Goal: Ask a question: Seek information or help from site administrators or community

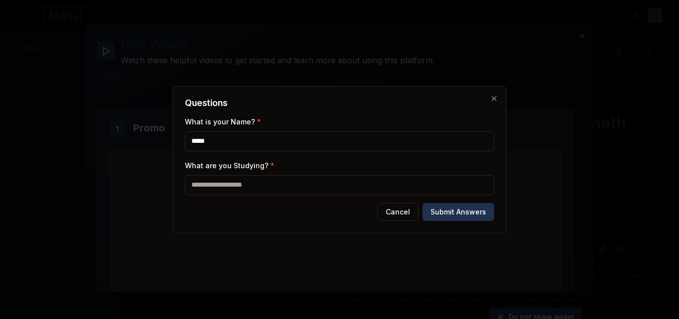
type input "*****"
click at [371, 192] on input "What are you Studying? *" at bounding box center [339, 185] width 309 height 20
type input "********"
click at [462, 212] on button "Submit Answers" at bounding box center [459, 212] width 72 height 18
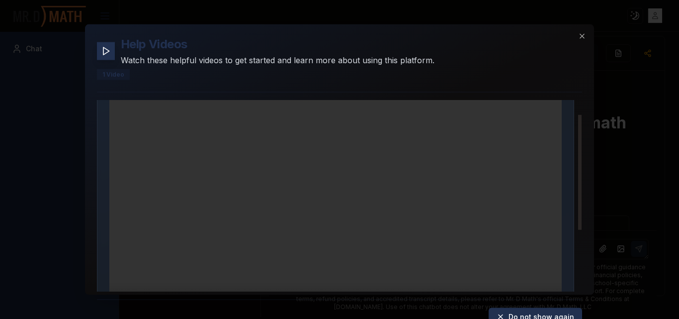
scroll to position [126, 0]
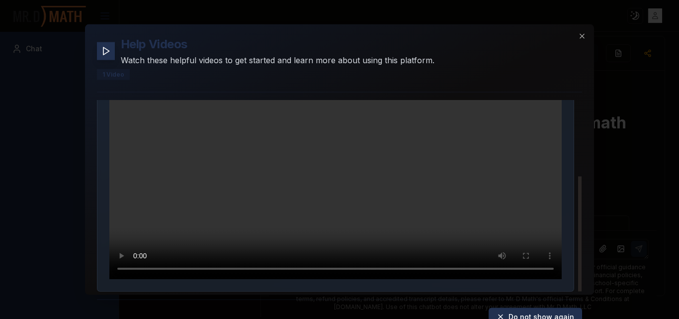
drag, startPoint x: 579, startPoint y: 124, endPoint x: 602, endPoint y: 232, distance: 110.2
click at [582, 232] on div at bounding box center [579, 233] width 3 height 115
click at [581, 34] on icon "button" at bounding box center [582, 36] width 8 height 8
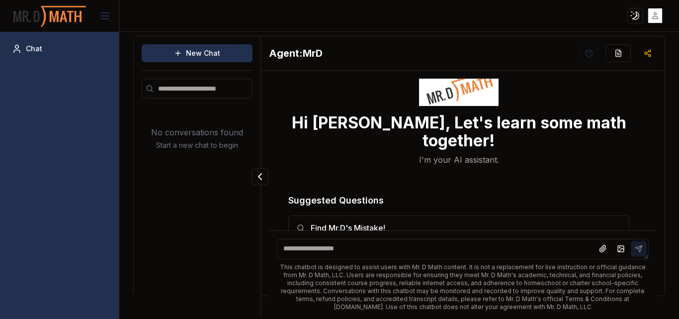
scroll to position [40, 0]
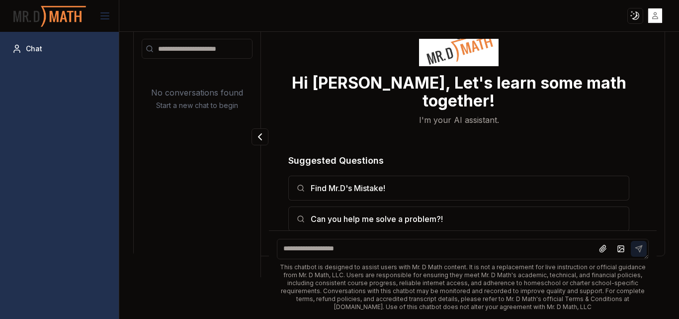
drag, startPoint x: 654, startPoint y: 112, endPoint x: 664, endPoint y: 214, distance: 102.4
click at [664, 214] on div "New Chat No conversations found Start a new chat to begin Agent: MrD Hi Annie, …" at bounding box center [399, 175] width 560 height 287
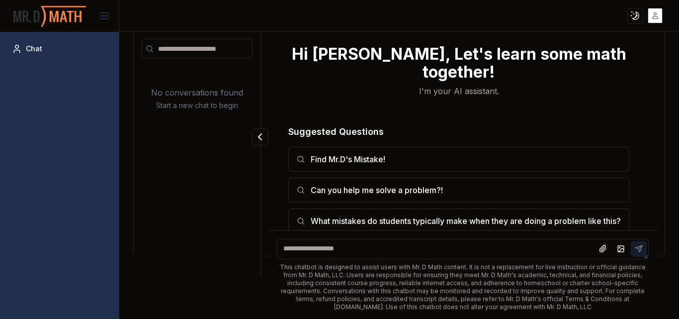
click at [454, 252] on textarea at bounding box center [463, 249] width 372 height 20
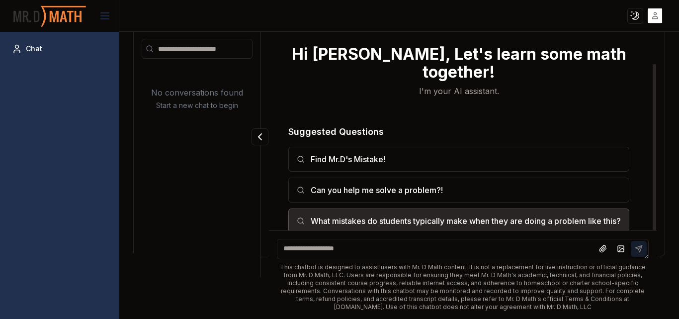
click at [560, 211] on button "What mistakes do students typically make when they are doing a problem like thi…" at bounding box center [458, 220] width 341 height 25
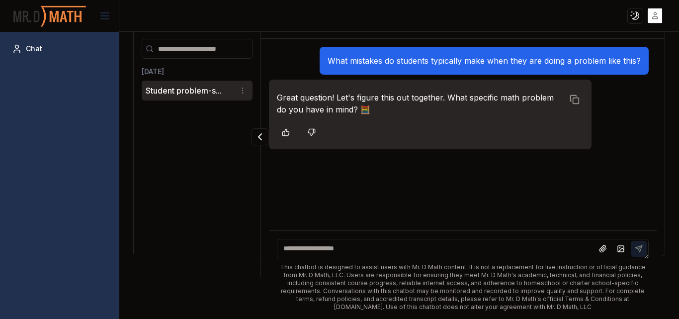
scroll to position [48, 0]
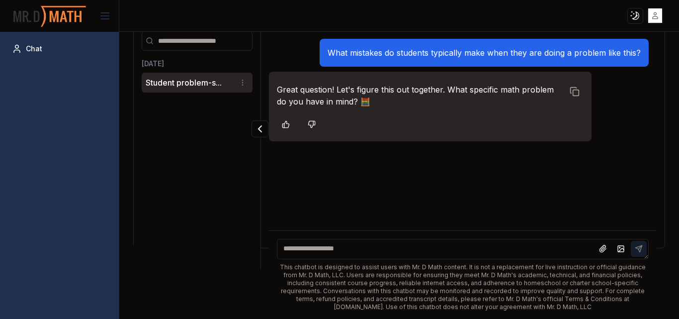
click at [395, 252] on textarea at bounding box center [463, 249] width 372 height 20
click at [296, 253] on textarea "**********" at bounding box center [459, 249] width 365 height 20
click at [297, 251] on textarea "**********" at bounding box center [459, 249] width 365 height 20
click at [301, 252] on textarea "**********" at bounding box center [459, 249] width 365 height 20
type textarea "**********"
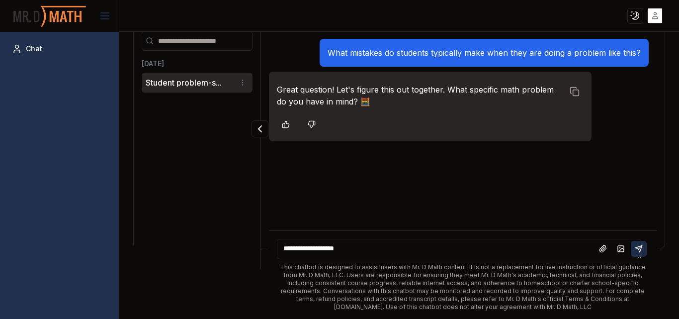
click at [636, 249] on icon at bounding box center [639, 248] width 6 height 6
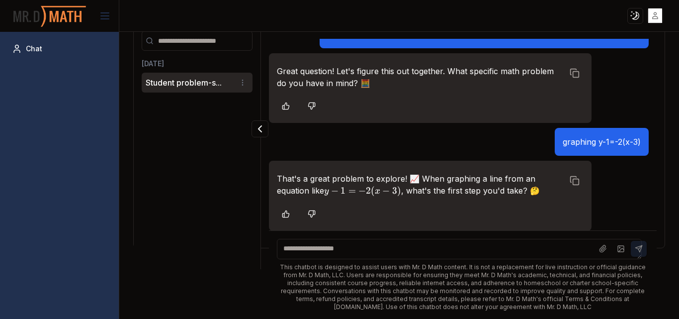
scroll to position [19, 0]
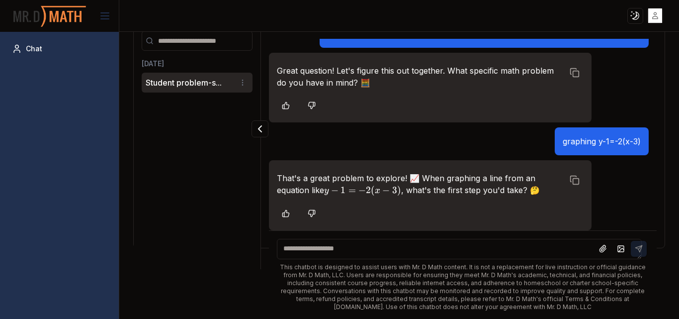
click at [466, 251] on textarea at bounding box center [459, 249] width 365 height 20
type textarea "**********"
click at [635, 250] on icon at bounding box center [639, 249] width 8 height 8
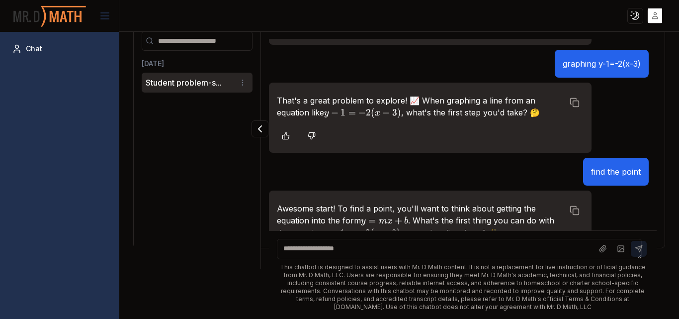
scroll to position [140, 0]
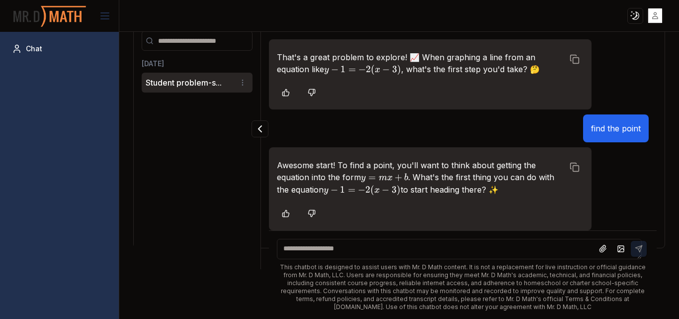
click at [409, 246] on textarea at bounding box center [459, 249] width 365 height 20
type textarea "**********"
click at [636, 245] on button at bounding box center [639, 249] width 16 height 16
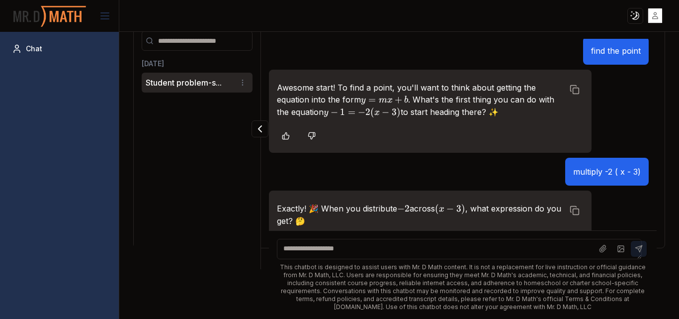
scroll to position [248, 0]
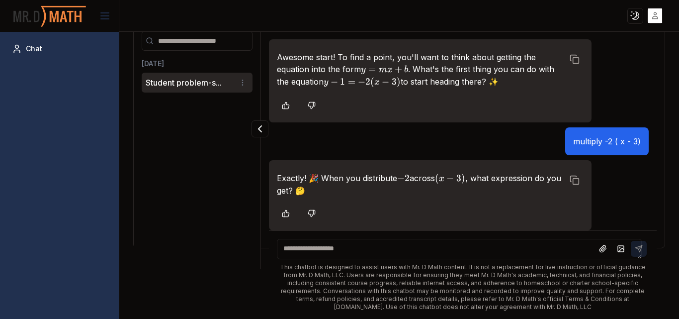
click at [482, 249] on textarea at bounding box center [459, 249] width 365 height 20
type textarea "******"
click at [636, 249] on icon at bounding box center [639, 248] width 6 height 6
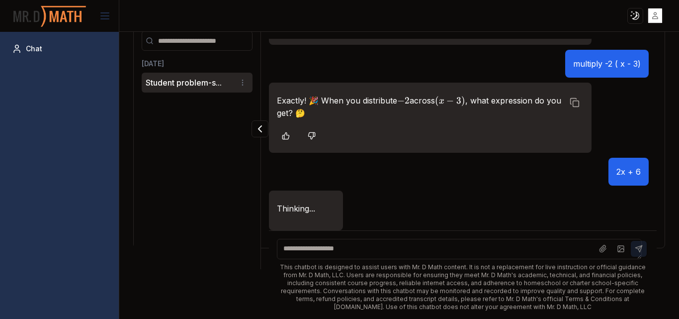
scroll to position [356, 0]
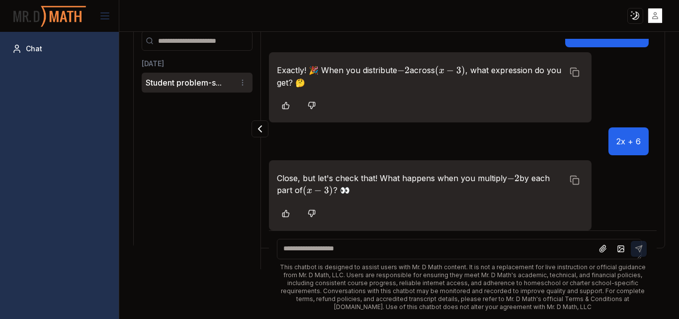
click at [424, 249] on textarea at bounding box center [459, 249] width 365 height 20
type textarea "**********"
click at [635, 249] on icon at bounding box center [639, 249] width 8 height 8
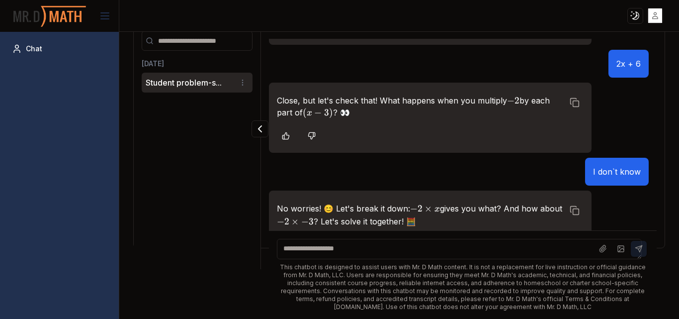
scroll to position [464, 0]
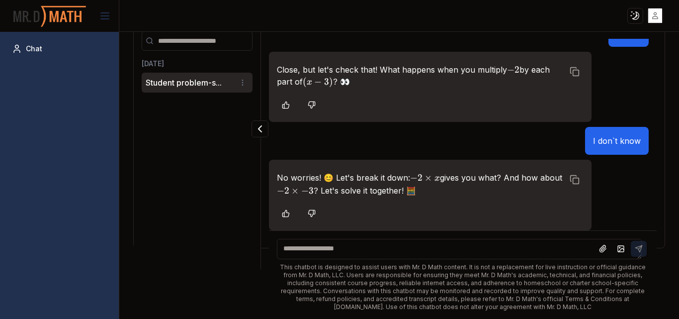
click at [475, 255] on textarea at bounding box center [459, 249] width 365 height 20
type textarea "********"
click at [636, 249] on icon at bounding box center [639, 248] width 6 height 6
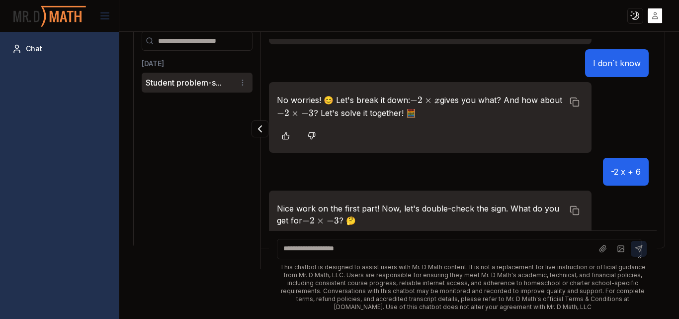
scroll to position [572, 0]
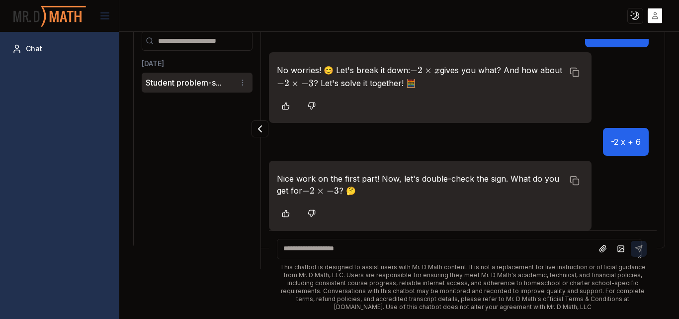
click at [478, 245] on textarea at bounding box center [459, 249] width 365 height 20
type textarea "*"
click at [639, 245] on icon at bounding box center [640, 246] width 3 height 3
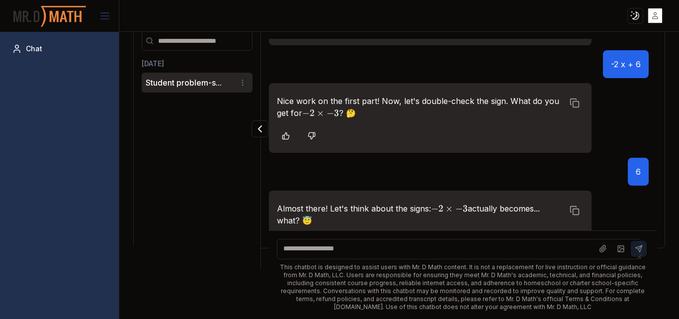
scroll to position [679, 0]
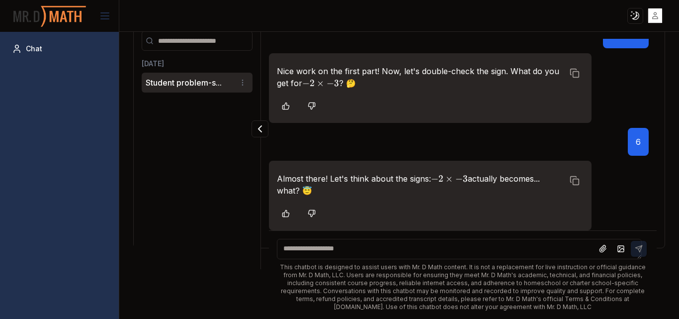
click at [423, 249] on textarea at bounding box center [459, 249] width 365 height 20
type textarea "**"
click at [632, 244] on button at bounding box center [639, 249] width 16 height 16
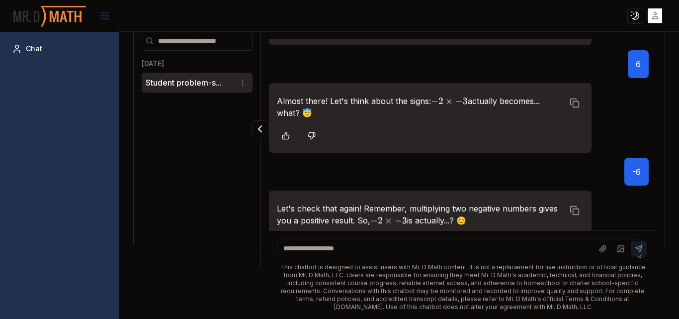
scroll to position [786, 0]
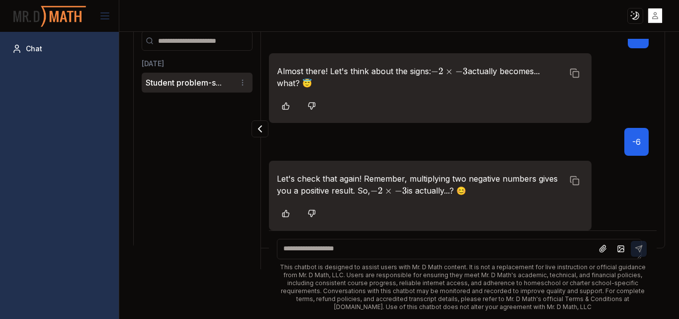
click at [398, 249] on textarea at bounding box center [459, 249] width 365 height 20
type textarea "*"
click at [631, 244] on button at bounding box center [639, 249] width 16 height 16
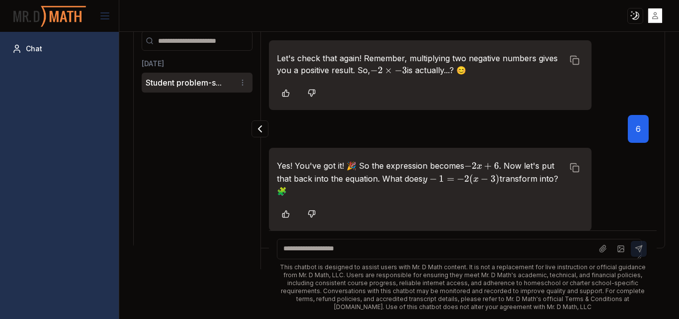
scroll to position [907, 0]
click at [388, 252] on textarea at bounding box center [459, 249] width 365 height 20
type textarea "********"
click at [631, 242] on button at bounding box center [639, 249] width 16 height 16
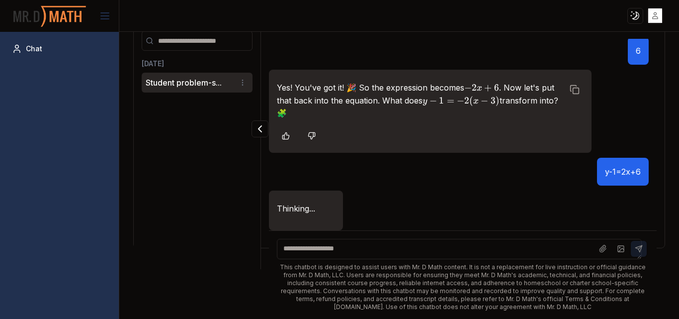
scroll to position [1015, 0]
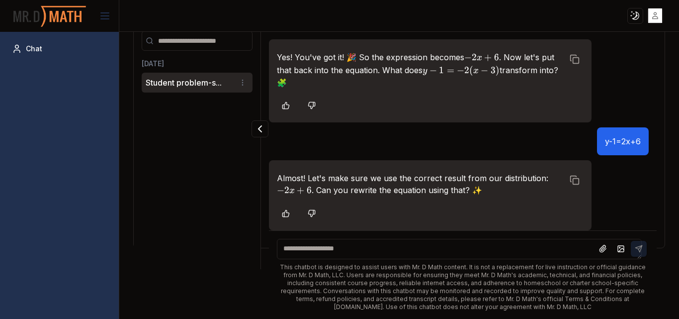
click at [432, 248] on textarea at bounding box center [459, 249] width 365 height 20
type textarea "*********"
click at [637, 249] on button at bounding box center [639, 249] width 16 height 16
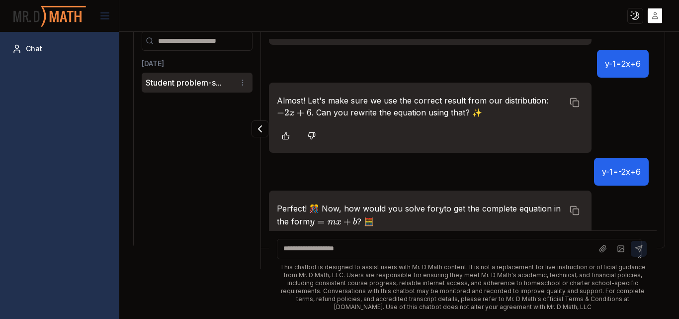
scroll to position [1124, 0]
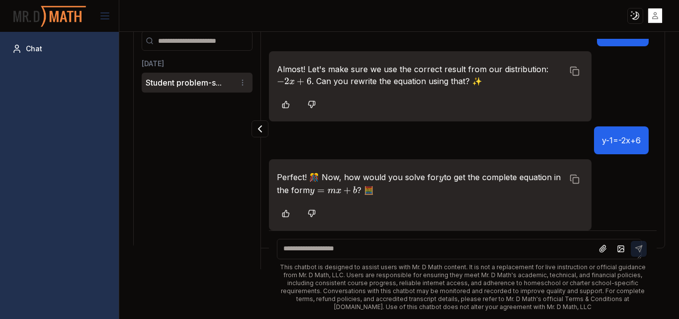
click at [454, 242] on textarea at bounding box center [459, 249] width 365 height 20
type textarea "**********"
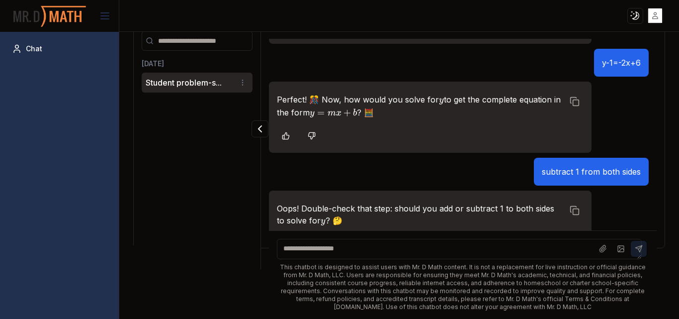
scroll to position [1232, 0]
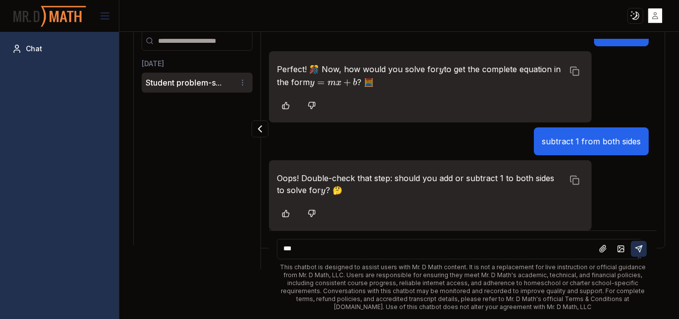
type textarea "***"
click at [635, 248] on icon at bounding box center [639, 249] width 8 height 8
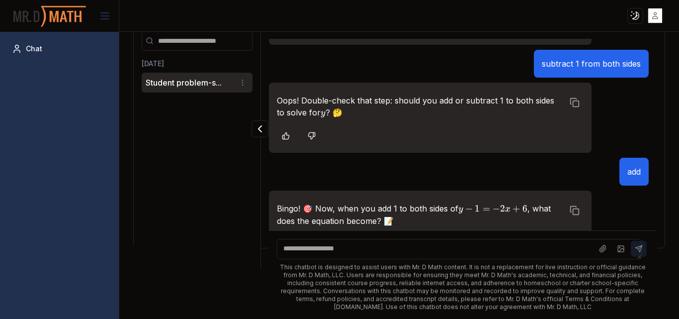
scroll to position [1340, 0]
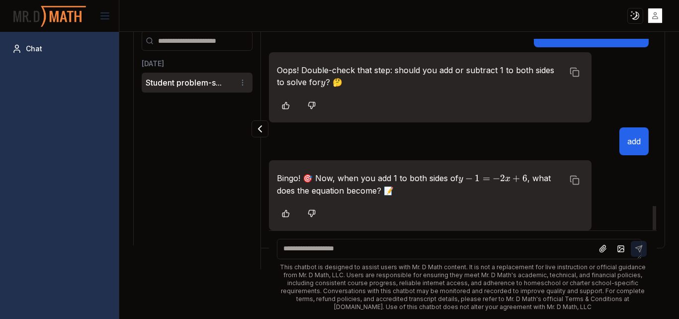
click at [325, 253] on textarea at bounding box center [459, 249] width 365 height 20
type textarea "*******"
click at [636, 245] on button at bounding box center [639, 249] width 16 height 16
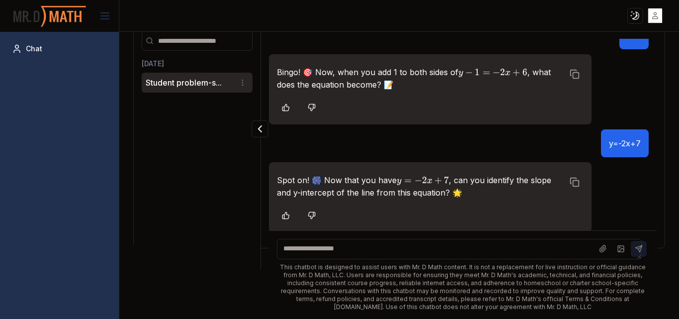
scroll to position [1448, 0]
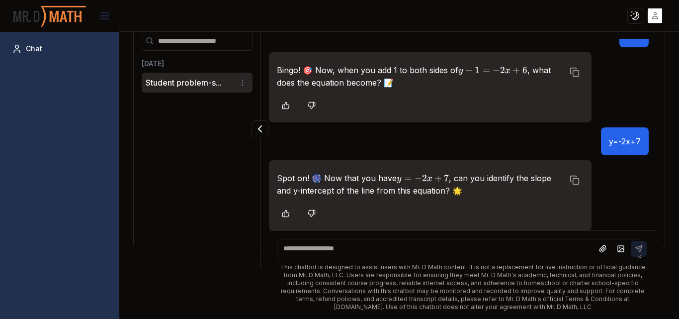
click at [424, 255] on textarea at bounding box center [459, 249] width 365 height 20
type textarea "**********"
click at [635, 249] on icon at bounding box center [639, 249] width 8 height 8
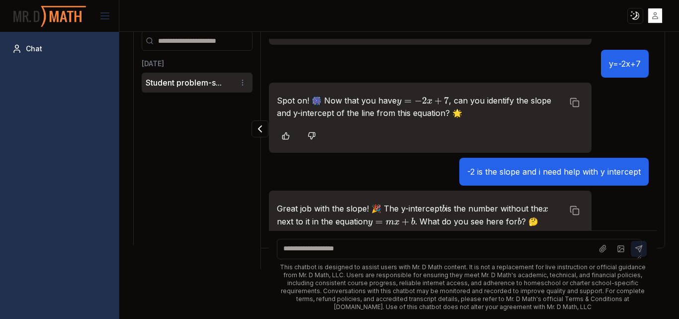
scroll to position [1557, 0]
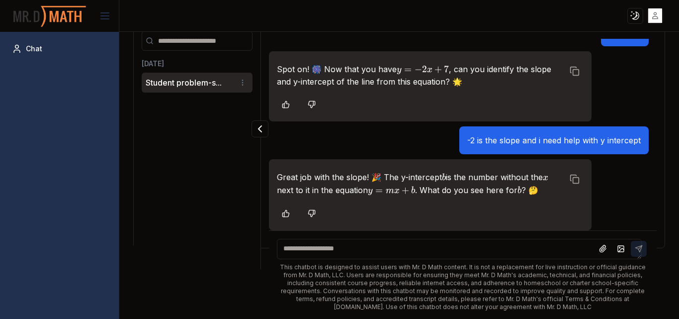
click at [497, 252] on textarea at bounding box center [459, 249] width 365 height 20
type textarea "*"
click at [635, 252] on icon at bounding box center [639, 249] width 8 height 8
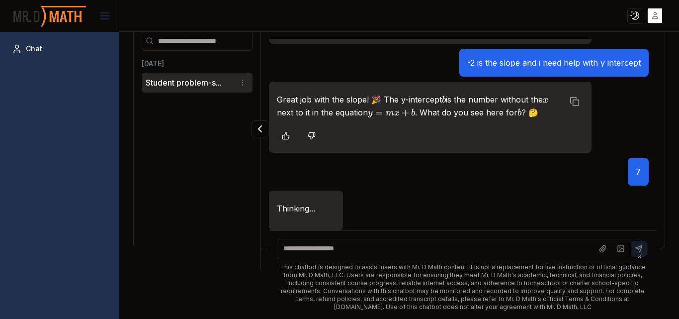
scroll to position [1676, 0]
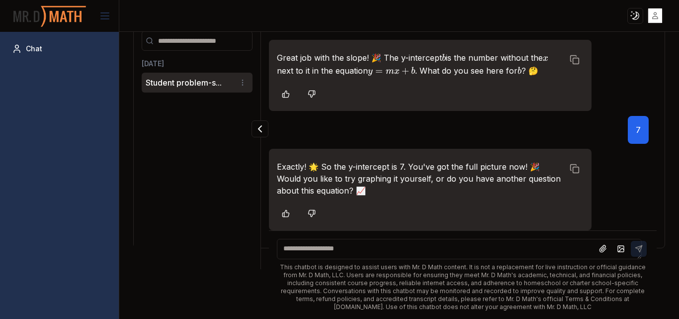
click at [355, 242] on textarea at bounding box center [459, 249] width 365 height 20
type textarea "**********"
click at [638, 253] on button at bounding box center [639, 249] width 16 height 16
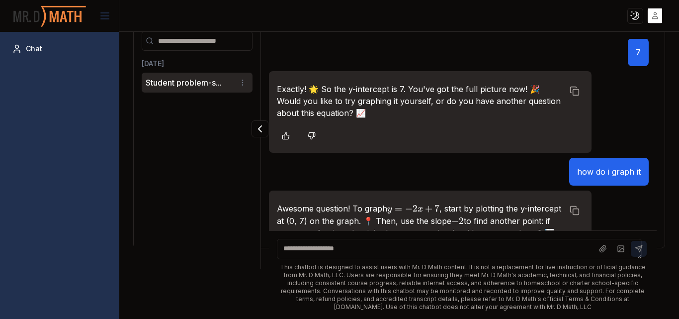
scroll to position [1808, 0]
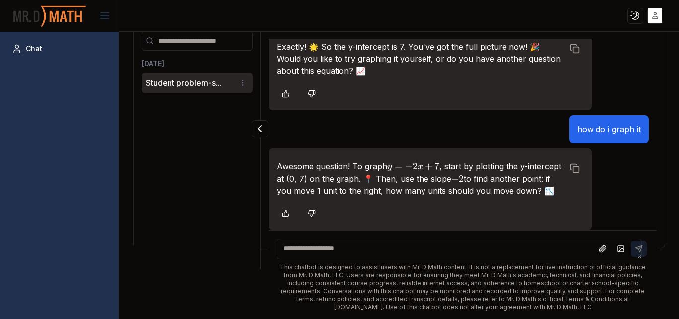
click at [447, 246] on textarea at bounding box center [459, 249] width 365 height 20
type textarea "*"
click at [286, 248] on textarea "****" at bounding box center [459, 249] width 365 height 20
click at [301, 252] on textarea "*****" at bounding box center [459, 249] width 365 height 20
type textarea "******"
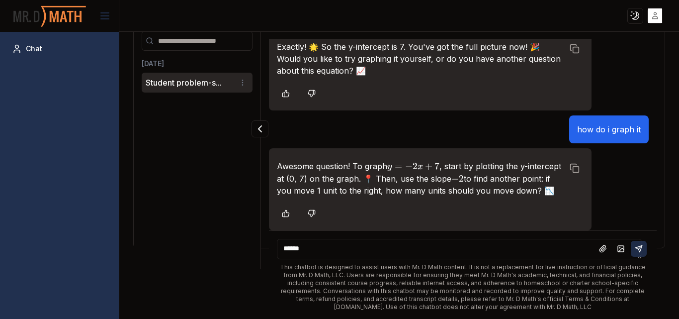
click at [635, 245] on icon at bounding box center [639, 249] width 8 height 8
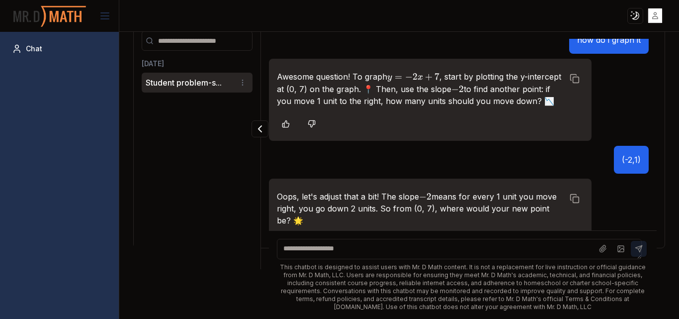
scroll to position [1927, 0]
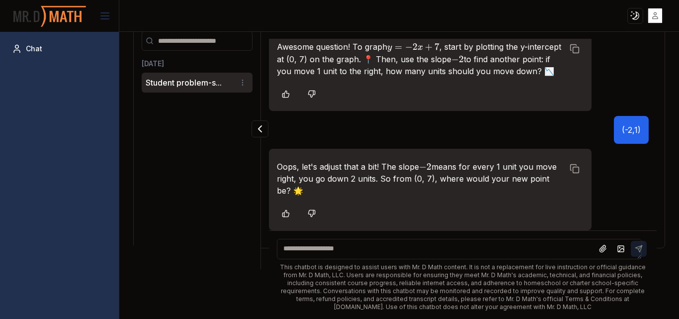
click at [307, 249] on textarea at bounding box center [459, 249] width 365 height 20
type textarea "*"
type textarea "*****"
click at [635, 250] on icon at bounding box center [639, 249] width 8 height 8
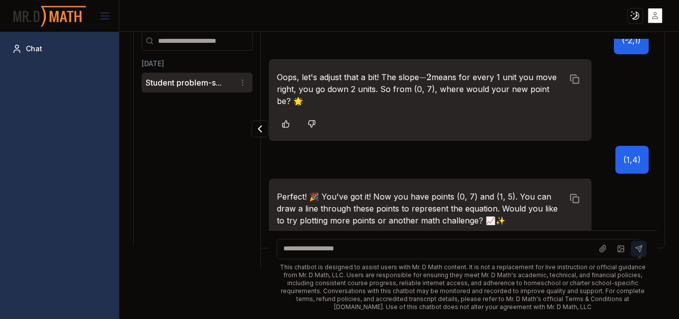
scroll to position [2047, 0]
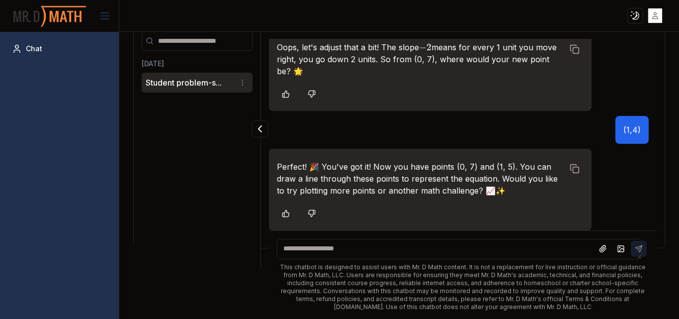
click at [476, 245] on textarea at bounding box center [459, 249] width 365 height 20
type textarea "**********"
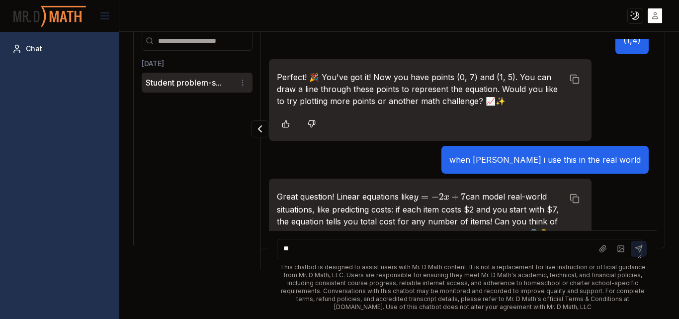
scroll to position [2179, 0]
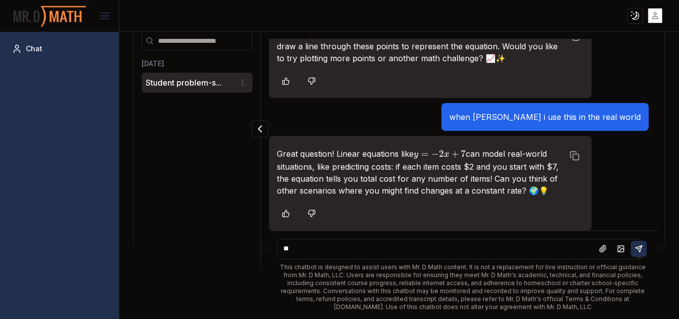
type textarea "*"
click at [209, 80] on button "Student problem-s..." at bounding box center [184, 83] width 76 height 12
click at [206, 185] on div "Today Student problem-s..." at bounding box center [197, 154] width 111 height 191
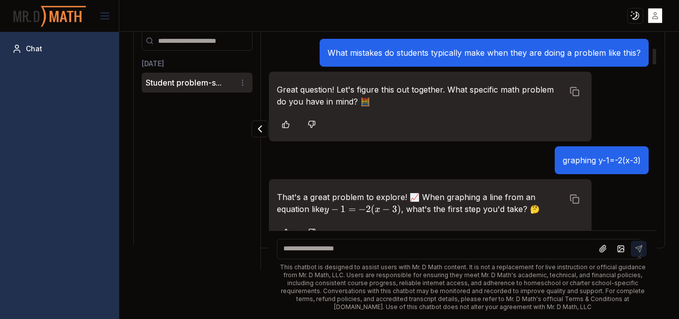
scroll to position [0, 0]
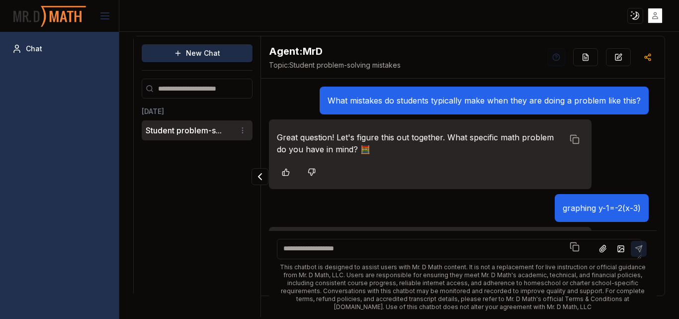
click at [230, 52] on button "New Chat" at bounding box center [197, 53] width 111 height 18
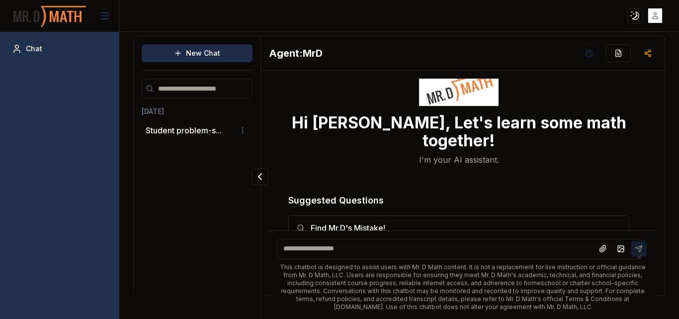
scroll to position [29, 0]
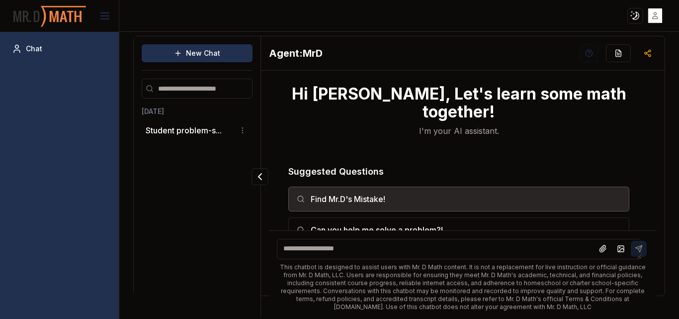
click at [415, 188] on button "Find Mr.D's Mistake!" at bounding box center [458, 199] width 341 height 25
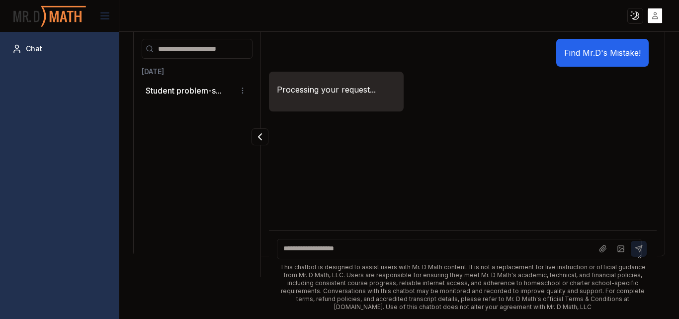
scroll to position [48, 0]
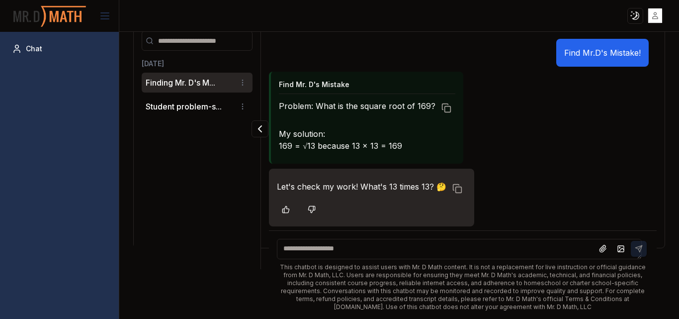
click at [355, 251] on textarea at bounding box center [459, 249] width 365 height 20
type textarea "***"
click at [631, 250] on button at bounding box center [639, 249] width 16 height 16
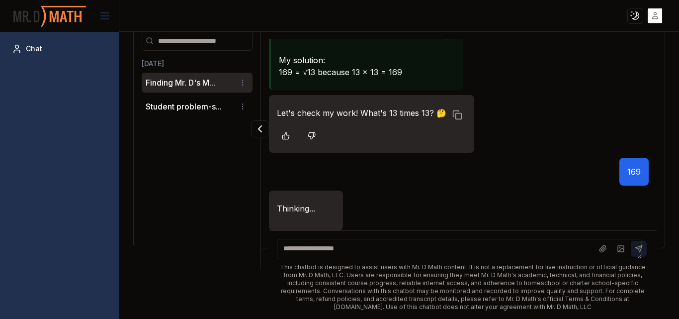
scroll to position [103, 0]
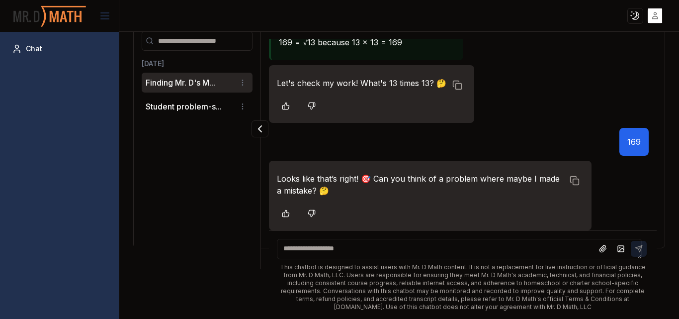
click at [476, 254] on textarea at bounding box center [459, 249] width 365 height 20
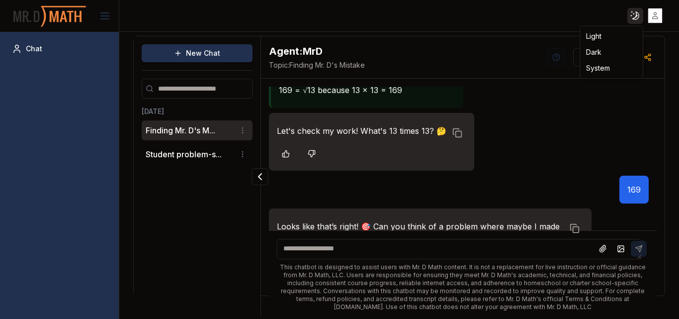
click at [635, 11] on html "Toggle theme Toggle user menu Chat New Chat Today Finding Mr. D's M... Student …" at bounding box center [339, 159] width 679 height 319
click at [606, 31] on div "Light" at bounding box center [611, 36] width 59 height 16
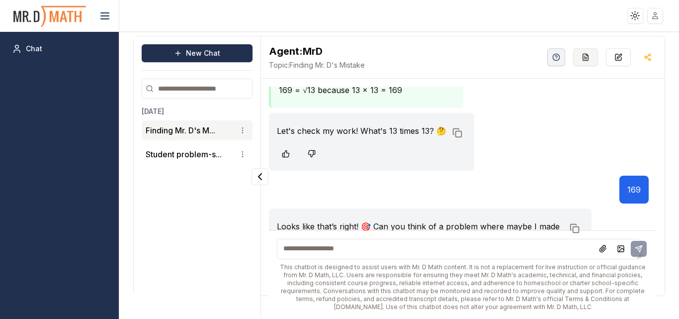
click at [574, 54] on button "button" at bounding box center [586, 57] width 25 height 18
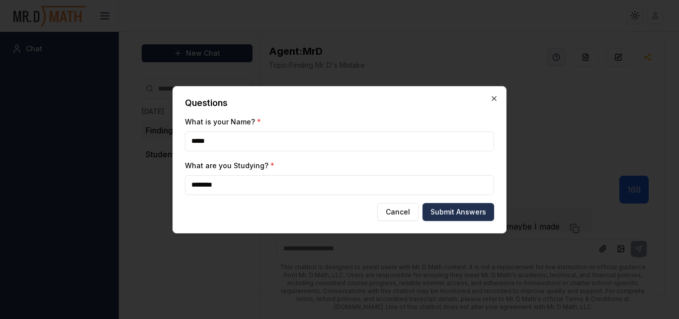
click at [495, 97] on icon "button" at bounding box center [494, 98] width 4 height 4
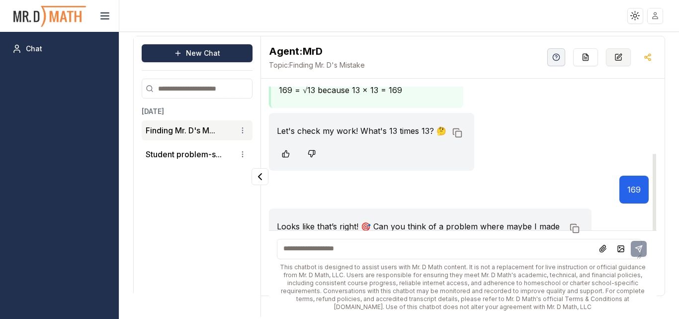
click at [608, 52] on button "Annotate Conversation" at bounding box center [618, 57] width 25 height 18
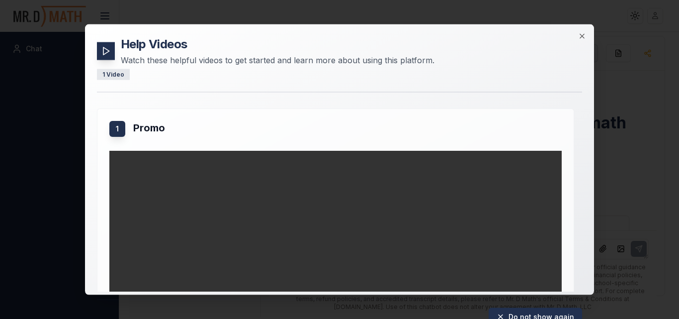
click at [583, 31] on div "Help Videos Watch these helpful videos to get started and learn more about usin…" at bounding box center [339, 159] width 509 height 271
click at [581, 35] on icon "button" at bounding box center [582, 36] width 8 height 8
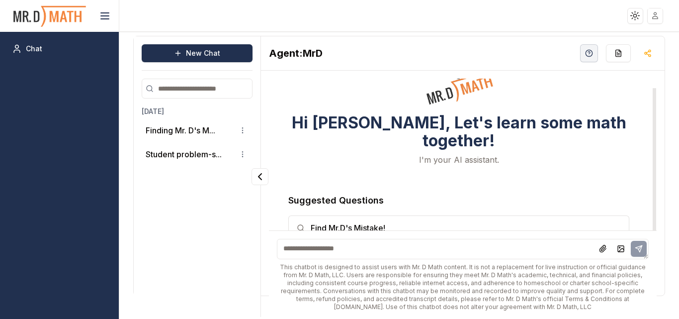
scroll to position [29, 0]
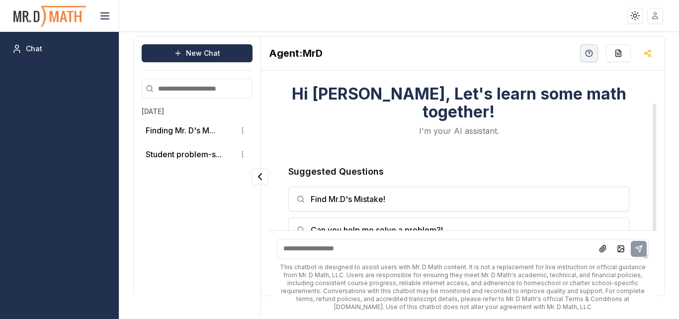
drag, startPoint x: 646, startPoint y: 115, endPoint x: 645, endPoint y: 227, distance: 111.9
click at [653, 227] on div at bounding box center [654, 187] width 3 height 166
click at [606, 222] on button "Can you help me solve a problem?!" at bounding box center [458, 229] width 341 height 25
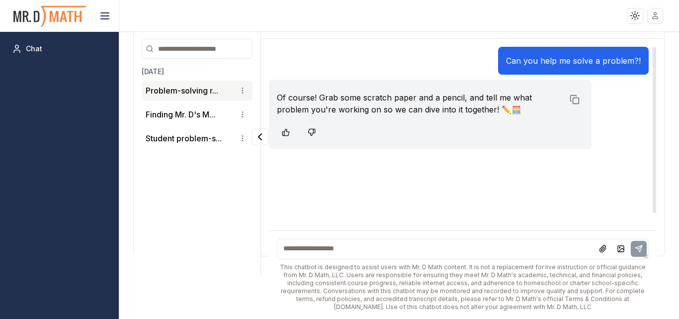
scroll to position [48, 0]
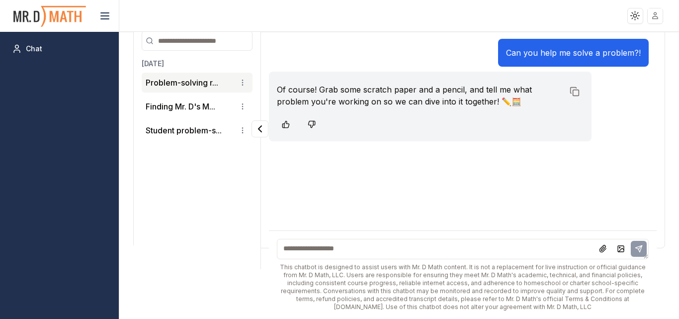
click at [461, 254] on textarea at bounding box center [463, 249] width 372 height 20
type textarea "**********"
click at [636, 253] on button at bounding box center [639, 249] width 16 height 16
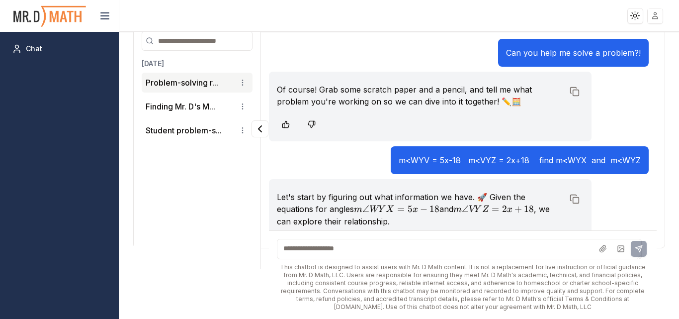
scroll to position [71, 0]
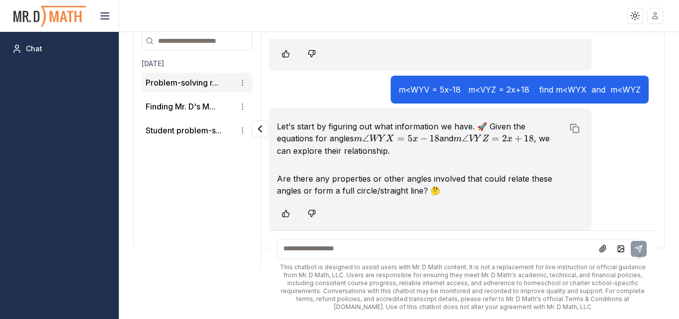
click at [379, 252] on textarea at bounding box center [459, 249] width 365 height 20
type textarea "*"
click at [243, 81] on html "Toggle theme Toggle user menu Chat New Chat Today Problem-solving r... Finding …" at bounding box center [339, 159] width 679 height 319
click at [223, 115] on div "Delete" at bounding box center [217, 117] width 59 height 16
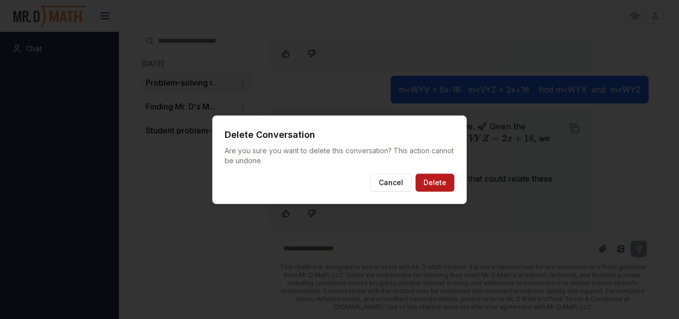
click at [433, 182] on button "Delete" at bounding box center [435, 183] width 39 height 18
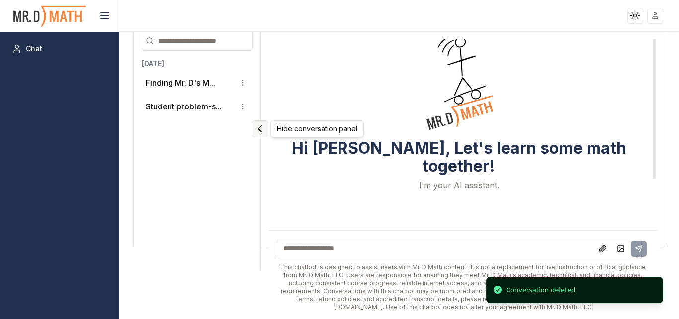
scroll to position [0, 0]
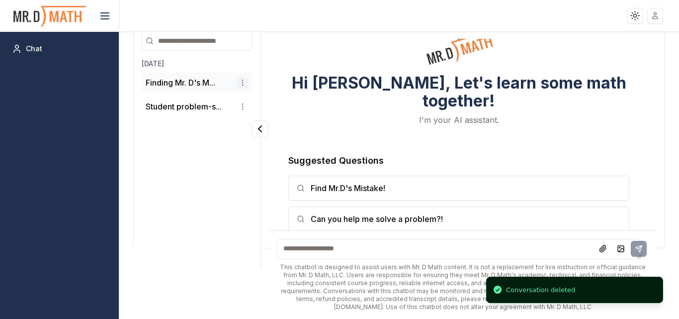
click at [242, 88] on html "Toggle theme Toggle user menu Chat New Chat Today Finding Mr. D's M... Student …" at bounding box center [339, 159] width 679 height 319
click at [217, 118] on div "Delete" at bounding box center [217, 117] width 59 height 16
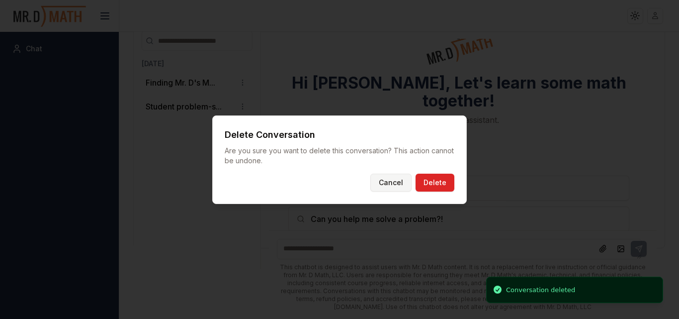
click at [391, 183] on button "Cancel" at bounding box center [391, 183] width 41 height 18
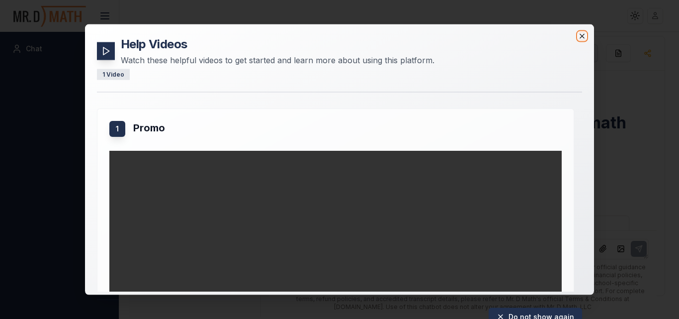
click at [583, 36] on icon "button" at bounding box center [582, 36] width 8 height 8
click at [585, 35] on icon "button" at bounding box center [582, 36] width 8 height 8
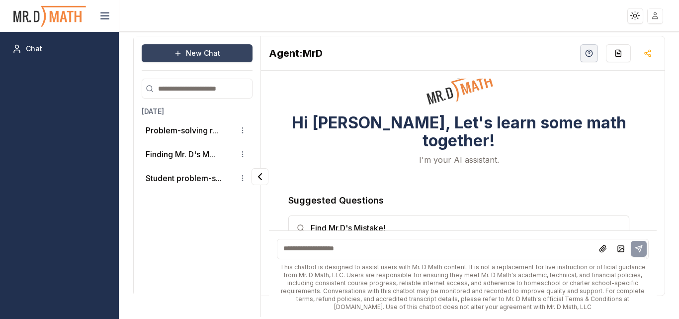
click at [233, 58] on button "New Chat" at bounding box center [197, 53] width 111 height 18
click at [346, 249] on textarea at bounding box center [463, 249] width 372 height 20
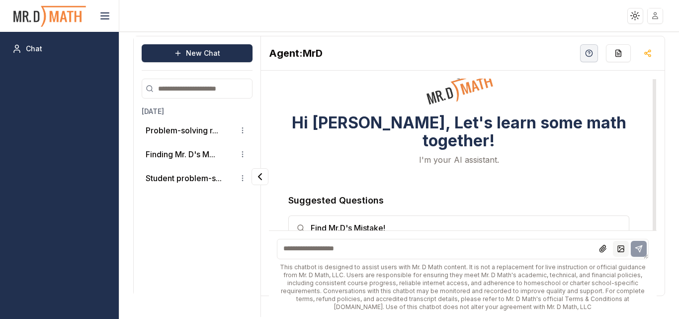
click at [618, 252] on rect at bounding box center [621, 249] width 6 height 6
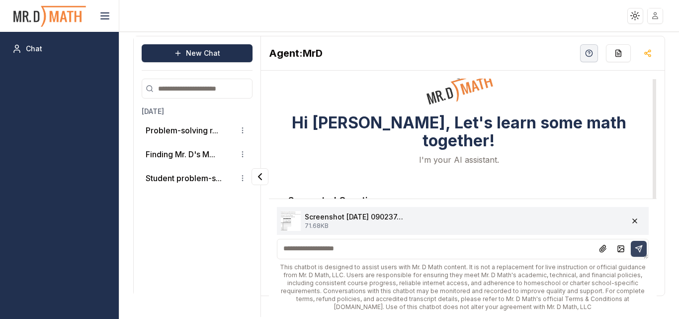
click at [635, 246] on icon at bounding box center [639, 249] width 8 height 8
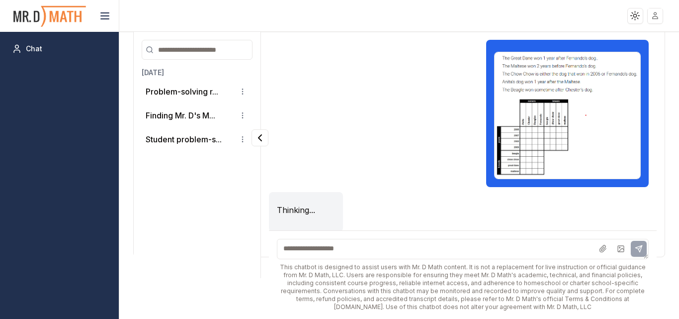
scroll to position [40, 0]
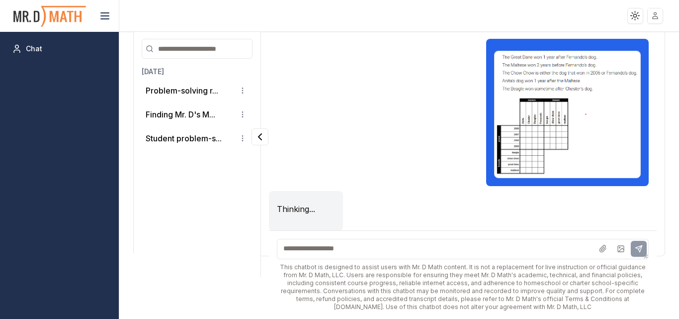
click at [365, 252] on textarea at bounding box center [463, 249] width 372 height 20
type textarea "*"
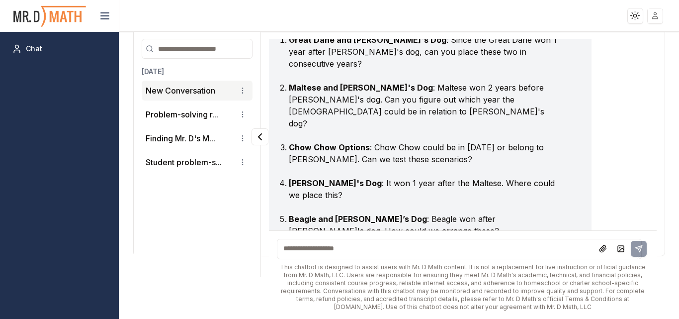
scroll to position [195, 0]
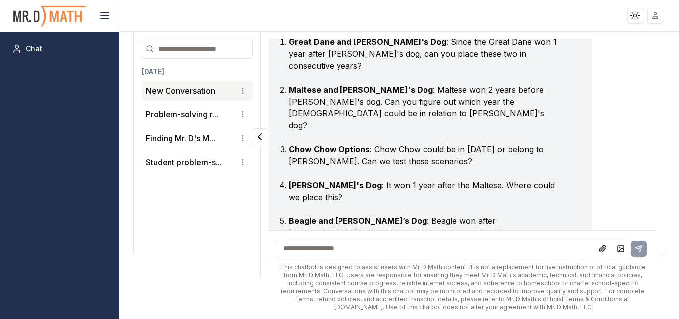
click at [319, 240] on textarea at bounding box center [459, 249] width 365 height 20
click at [330, 248] on textarea at bounding box center [459, 249] width 365 height 20
type textarea "**********"
click at [635, 249] on icon at bounding box center [639, 249] width 8 height 8
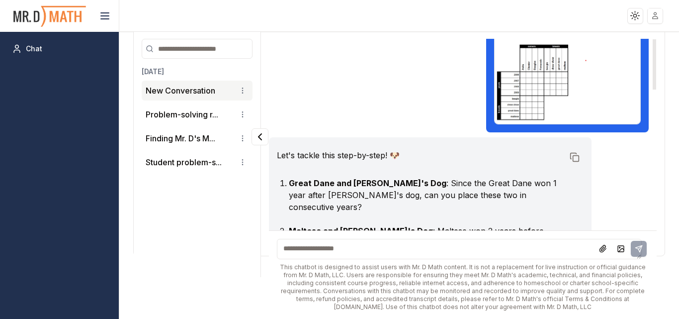
scroll to position [0, 0]
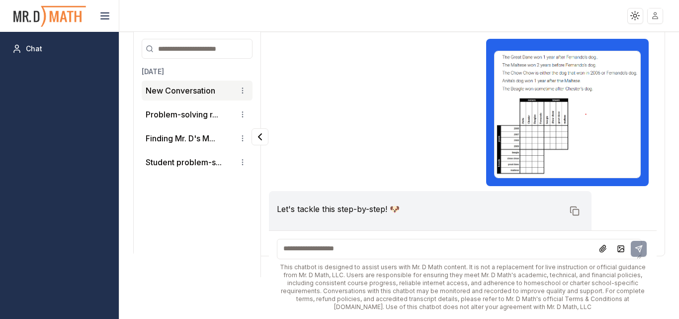
click at [400, 280] on div "This chatbot is designed to assist users with Mr. D Math content. It is not a r…" at bounding box center [463, 287] width 372 height 48
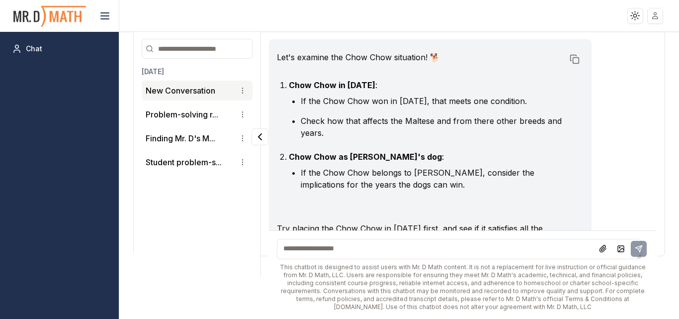
scroll to position [511, 0]
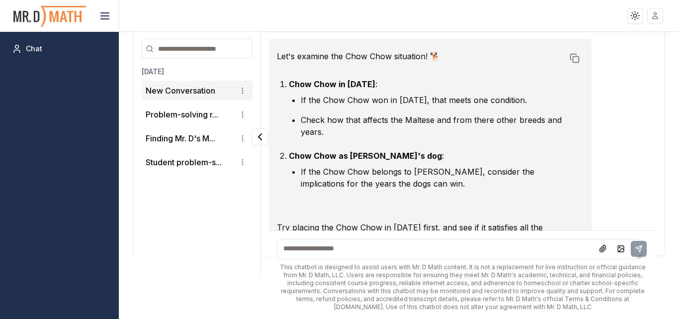
click at [425, 258] on textarea at bounding box center [459, 249] width 365 height 20
type textarea "**********"
click at [636, 256] on button at bounding box center [639, 249] width 16 height 16
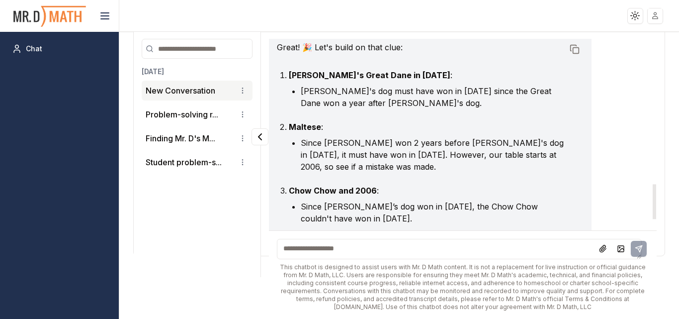
scroll to position [799, 0]
click at [372, 256] on textarea at bounding box center [459, 249] width 365 height 20
type textarea "**********"
click at [639, 249] on icon at bounding box center [640, 246] width 3 height 3
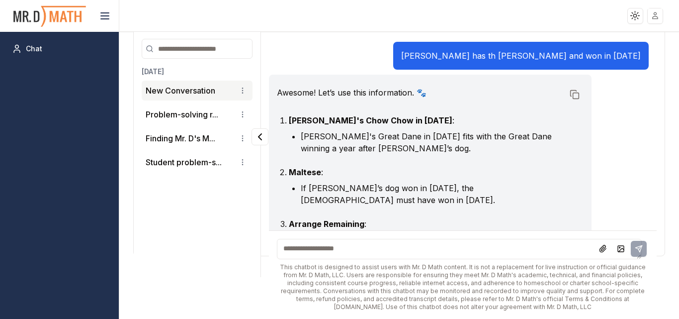
scroll to position [1085, 0]
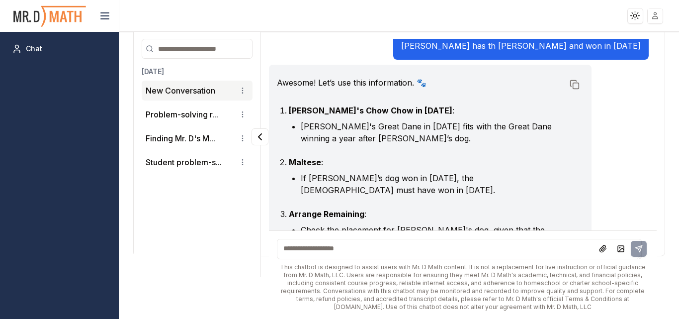
click at [331, 253] on textarea at bounding box center [459, 249] width 365 height 20
type textarea "**********"
click at [631, 249] on button at bounding box center [639, 249] width 16 height 16
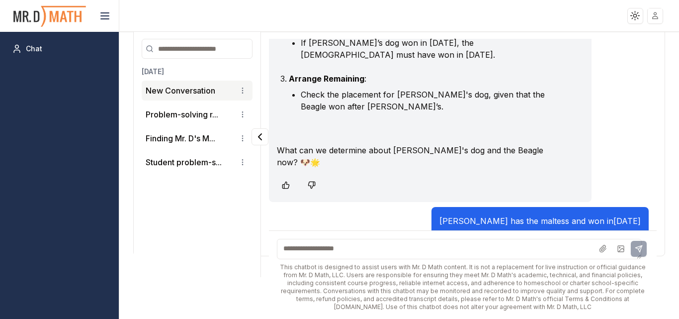
scroll to position [1222, 0]
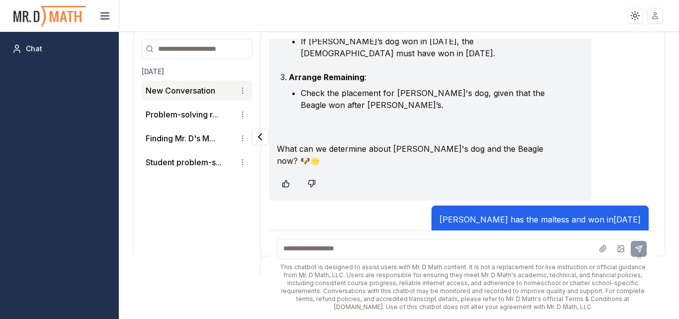
click at [378, 245] on textarea at bounding box center [459, 249] width 365 height 20
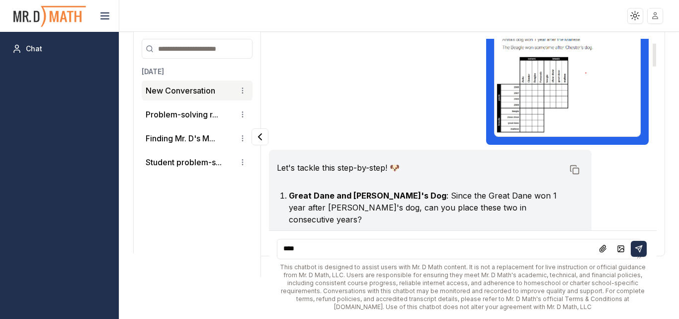
scroll to position [47, 0]
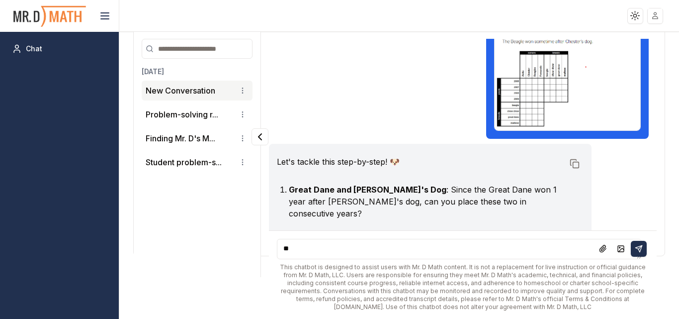
type textarea "*"
type textarea "**********"
click at [635, 247] on icon at bounding box center [639, 249] width 8 height 8
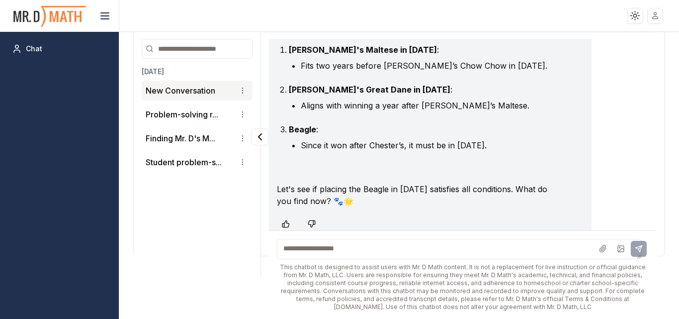
scroll to position [1497, 0]
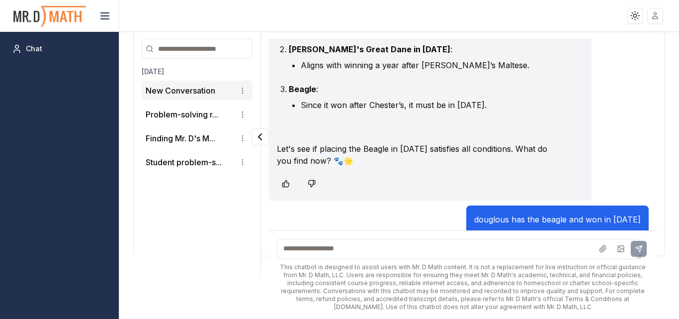
click at [391, 258] on textarea at bounding box center [459, 249] width 365 height 20
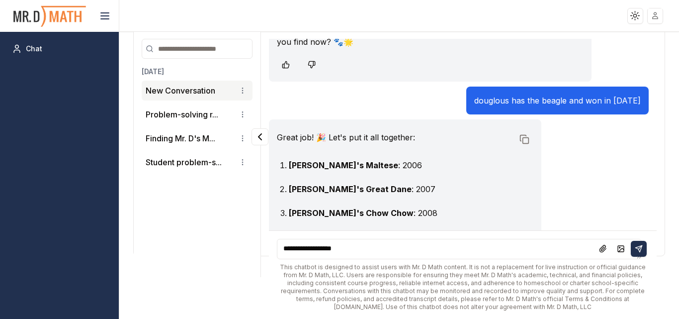
scroll to position [1658, 0]
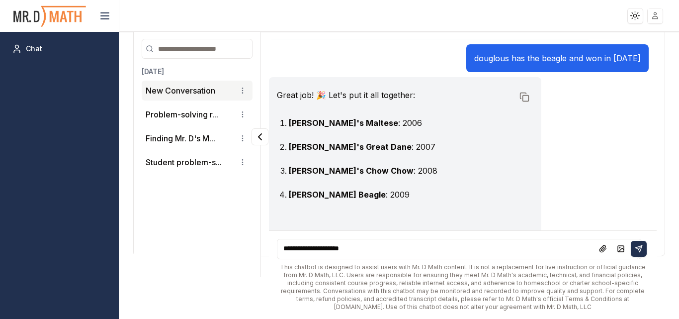
type textarea "**********"
click at [639, 249] on icon at bounding box center [640, 246] width 3 height 3
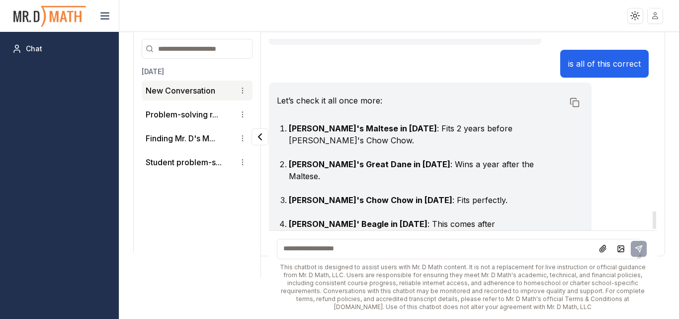
scroll to position [1921, 0]
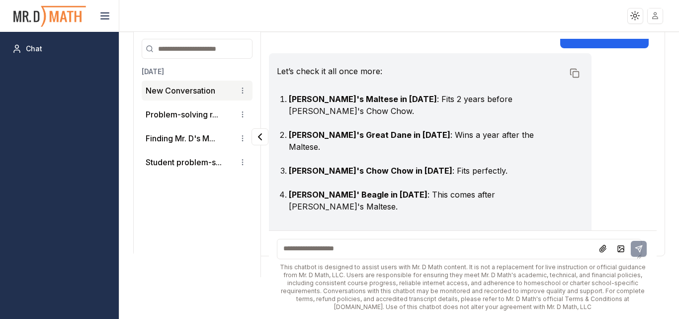
click at [344, 250] on textarea at bounding box center [459, 249] width 365 height 20
click at [642, 248] on textarea "**********" at bounding box center [459, 249] width 365 height 20
type textarea "**********"
click at [639, 247] on icon at bounding box center [640, 246] width 3 height 3
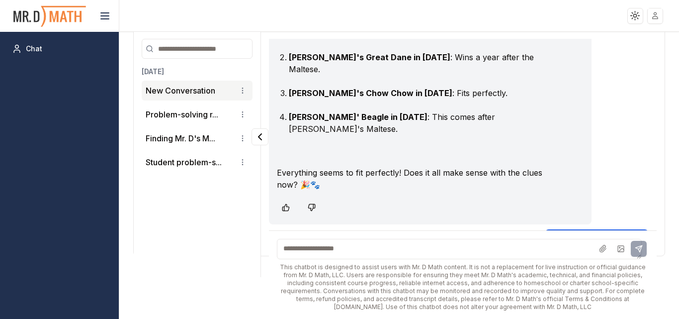
scroll to position [2028, 0]
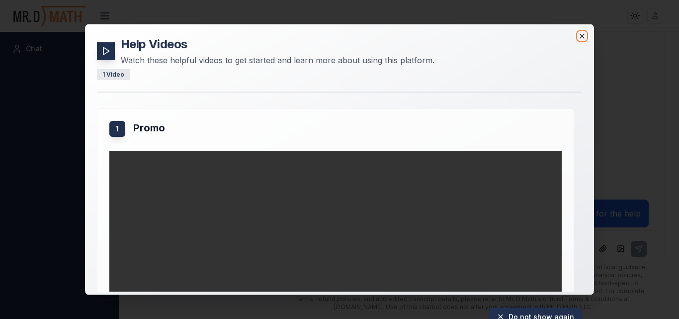
click at [581, 38] on icon "button" at bounding box center [582, 36] width 8 height 8
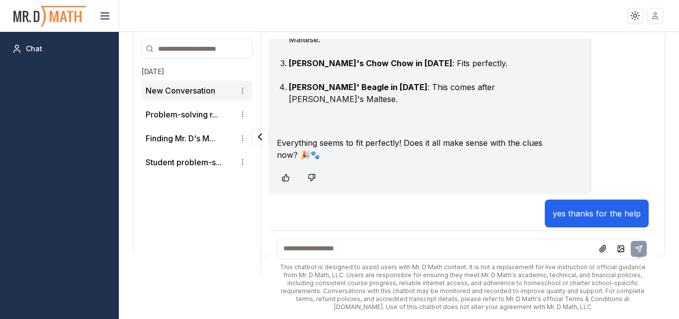
scroll to position [0, 0]
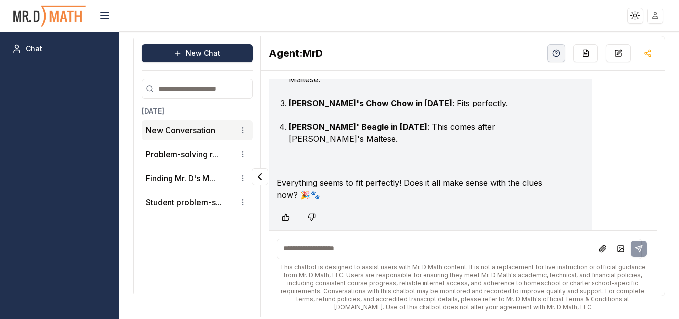
click at [332, 247] on textarea at bounding box center [459, 249] width 365 height 20
type textarea "**********"
click at [635, 251] on icon at bounding box center [639, 249] width 8 height 8
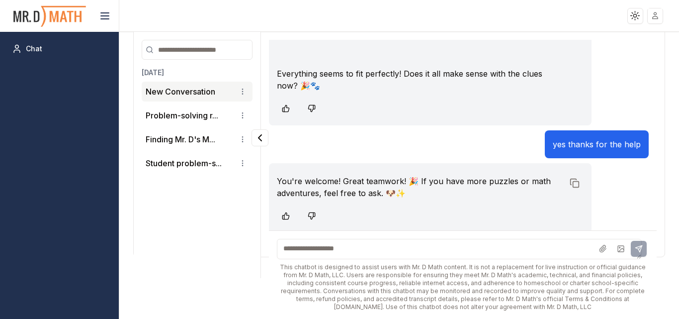
scroll to position [2106, 0]
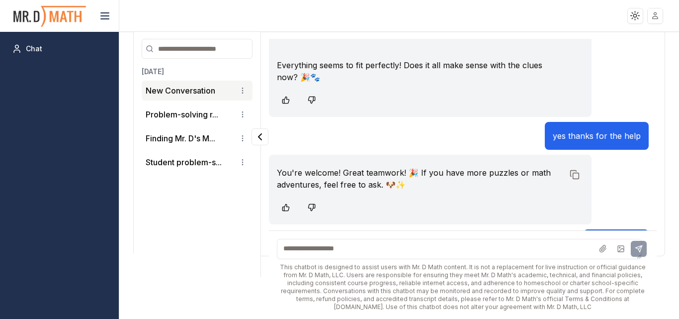
click at [441, 244] on textarea at bounding box center [459, 249] width 365 height 20
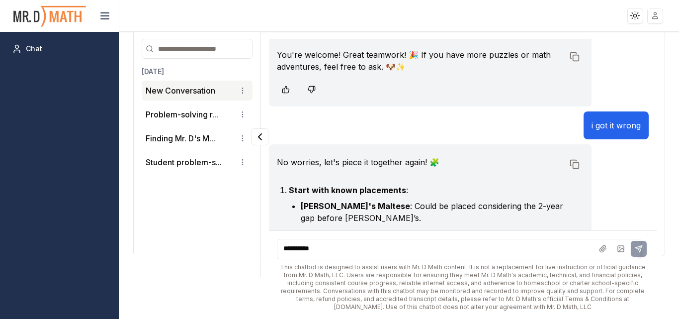
scroll to position [2224, 0]
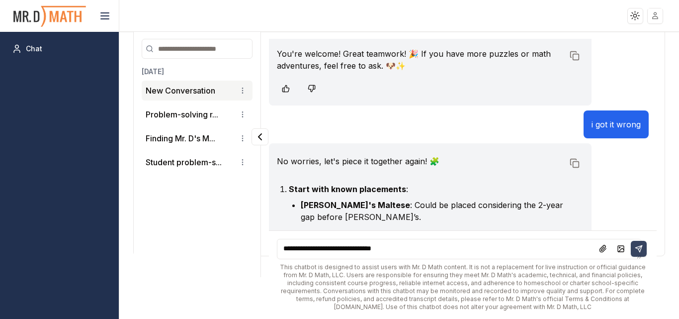
type textarea "**********"
click at [639, 247] on icon at bounding box center [640, 246] width 3 height 3
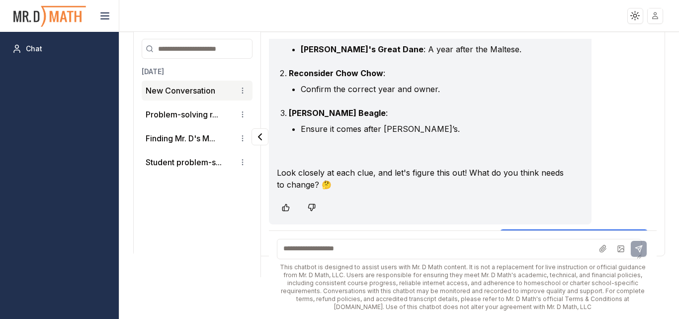
scroll to position [2531, 0]
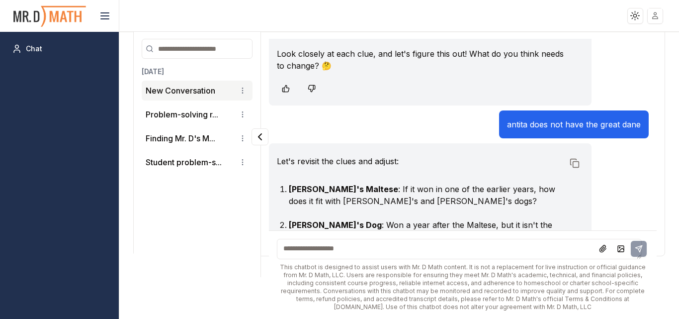
click at [363, 246] on textarea at bounding box center [459, 249] width 365 height 20
click at [341, 251] on textarea "**********" at bounding box center [459, 249] width 365 height 20
click at [343, 252] on textarea "**********" at bounding box center [459, 249] width 365 height 20
type textarea "**********"
click at [635, 251] on icon at bounding box center [639, 249] width 8 height 8
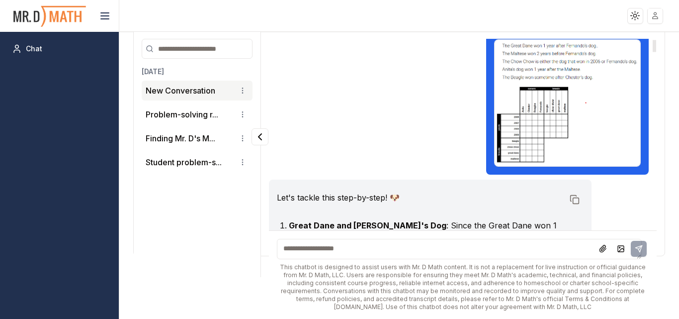
scroll to position [0, 0]
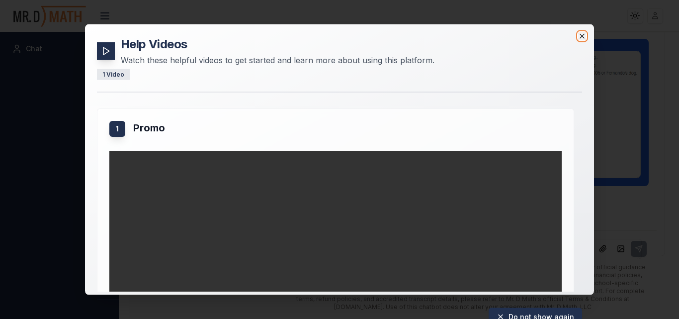
click at [582, 38] on icon "button" at bounding box center [582, 36] width 8 height 8
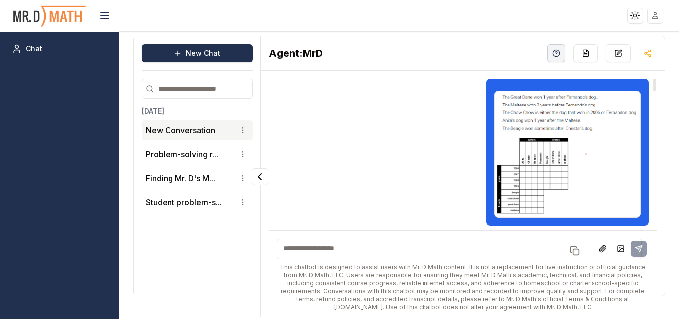
click at [342, 250] on textarea at bounding box center [459, 249] width 365 height 20
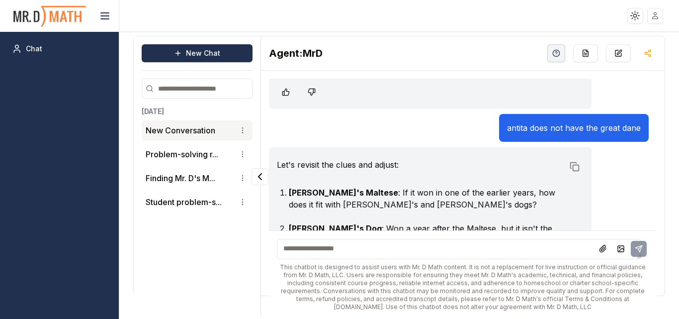
scroll to position [2832, 0]
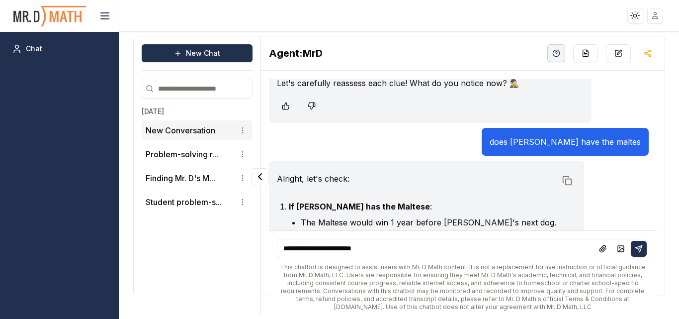
type textarea "**********"
click at [632, 255] on button at bounding box center [639, 249] width 16 height 16
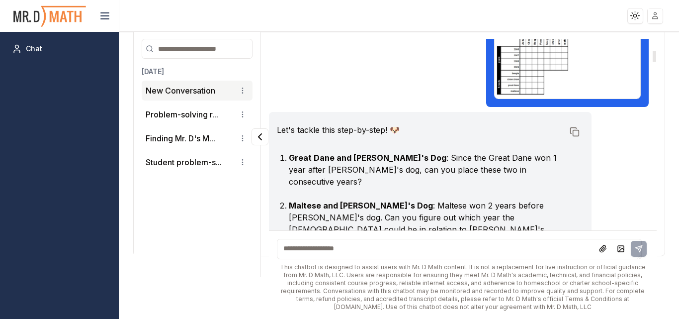
scroll to position [0, 0]
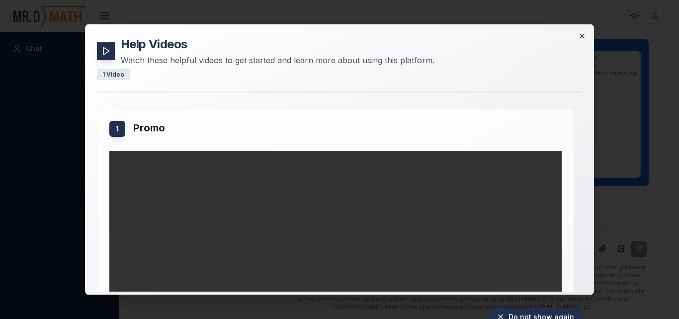
click at [582, 39] on icon "button" at bounding box center [582, 36] width 8 height 8
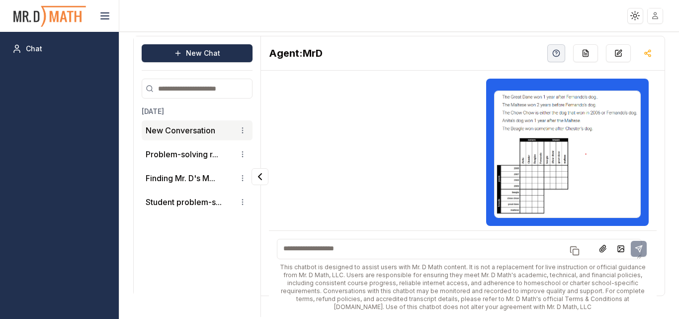
click at [370, 246] on textarea at bounding box center [459, 249] width 365 height 20
type textarea "**********"
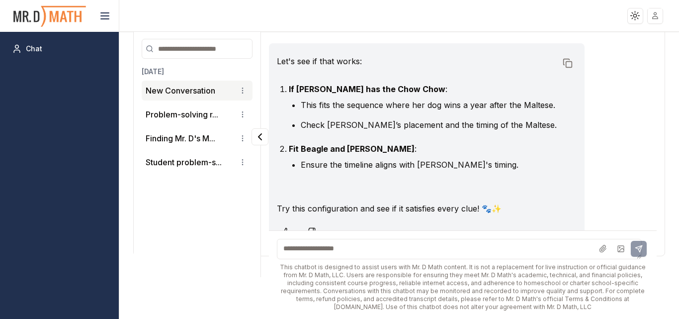
scroll to position [3182, 0]
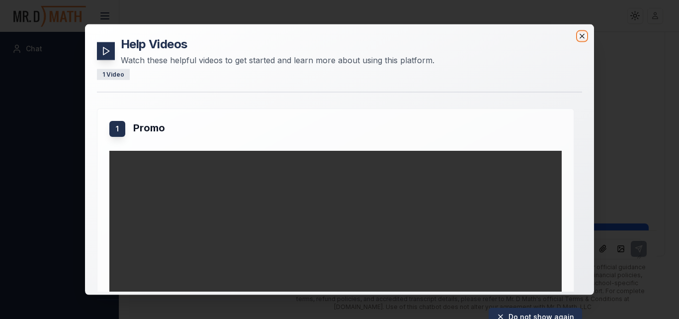
click at [582, 36] on icon "button" at bounding box center [582, 36] width 8 height 8
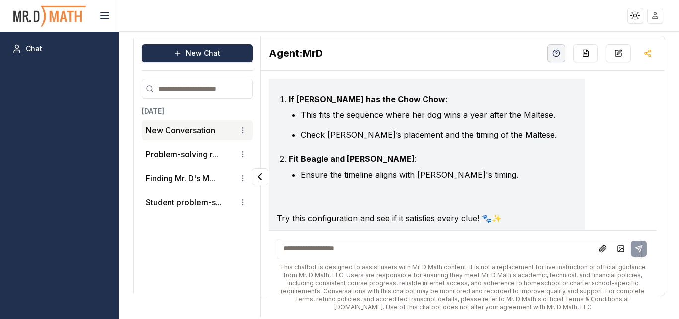
scroll to position [40, 0]
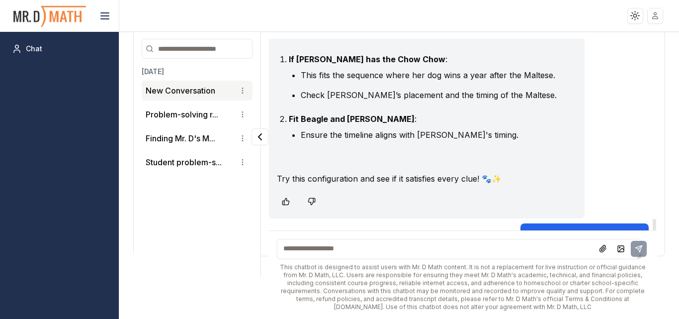
click at [362, 246] on textarea at bounding box center [459, 249] width 365 height 20
type textarea "**********"
click at [631, 243] on button at bounding box center [639, 249] width 16 height 16
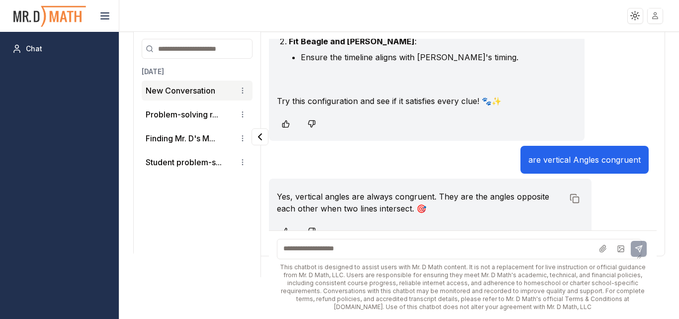
scroll to position [3301, 0]
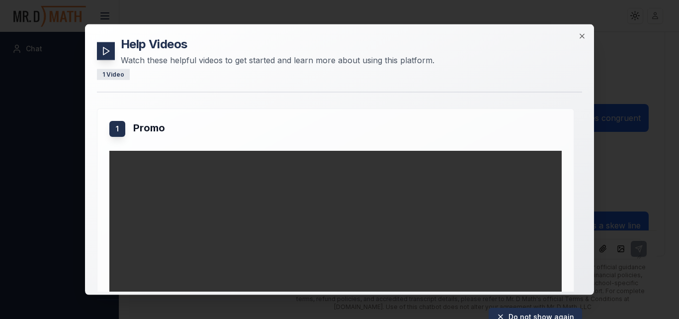
click at [581, 29] on div "Help Videos Watch these helpful videos to get started and learn more about usin…" at bounding box center [339, 159] width 509 height 271
click at [584, 38] on icon "button" at bounding box center [582, 35] width 4 height 4
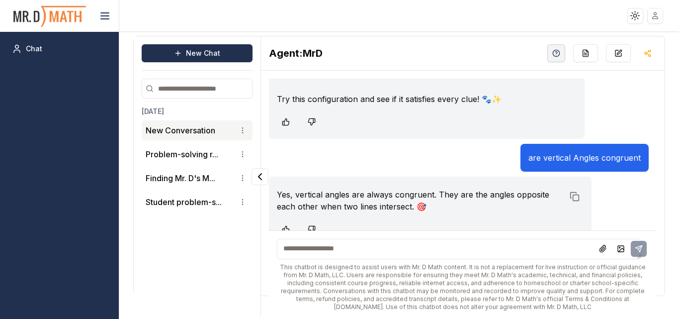
click at [504, 243] on textarea at bounding box center [459, 249] width 365 height 20
click at [600, 249] on icon at bounding box center [603, 248] width 6 height 7
click at [618, 246] on rect at bounding box center [621, 249] width 6 height 6
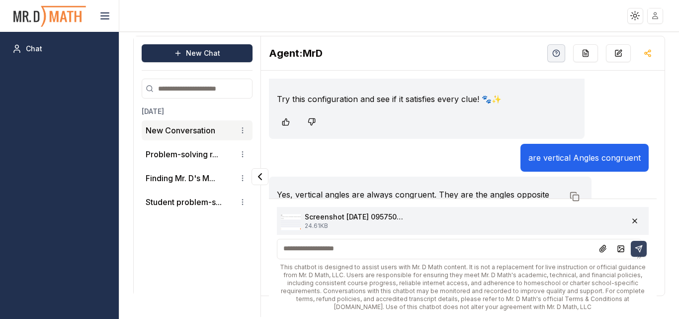
click at [635, 248] on icon at bounding box center [639, 249] width 8 height 8
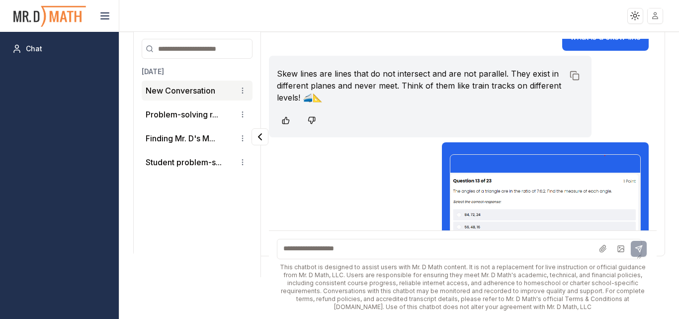
scroll to position [3497, 0]
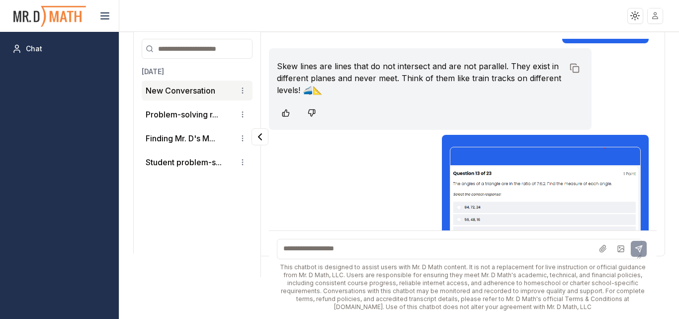
click at [358, 252] on textarea at bounding box center [459, 249] width 365 height 20
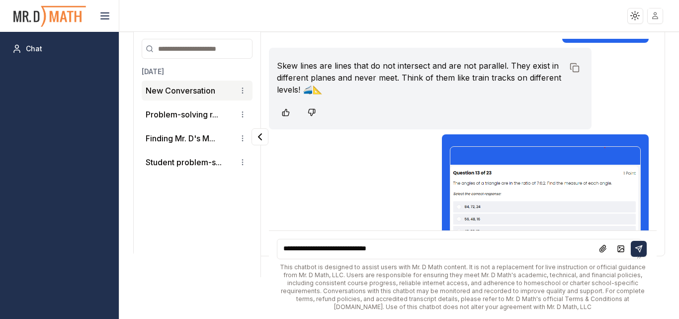
type textarea "**********"
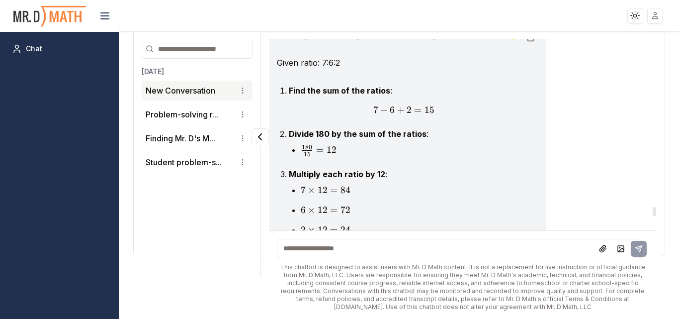
scroll to position [3769, 0]
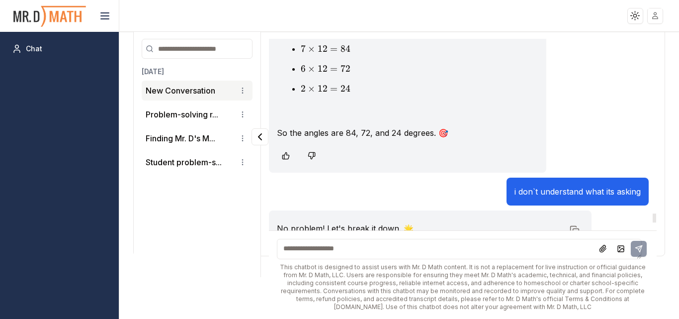
click at [431, 314] on p "Sum of a Triangle's Angles : Always add up to 180 degrees." at bounding box center [426, 320] width 275 height 12
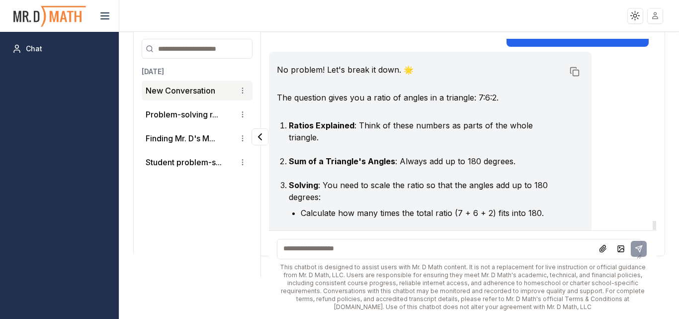
scroll to position [4073, 0]
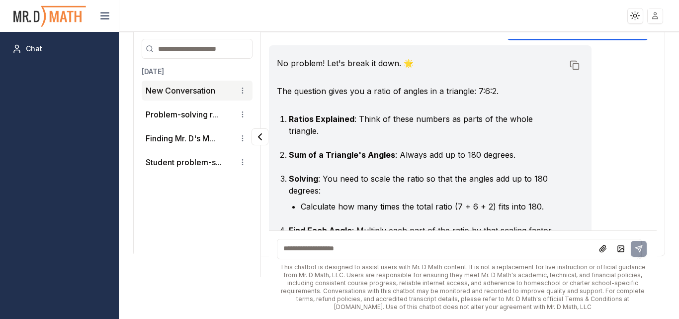
click at [383, 247] on textarea at bounding box center [459, 249] width 365 height 20
type textarea "**********"
click at [634, 256] on button at bounding box center [639, 249] width 16 height 16
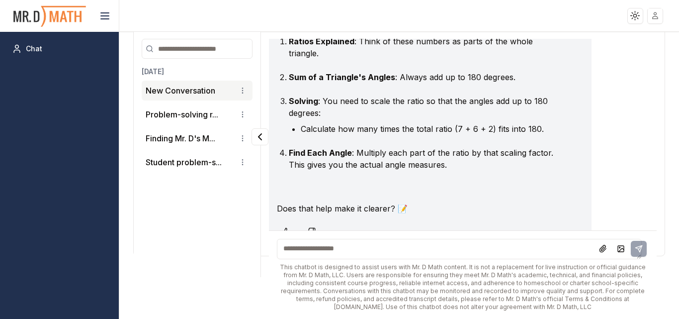
scroll to position [4180, 0]
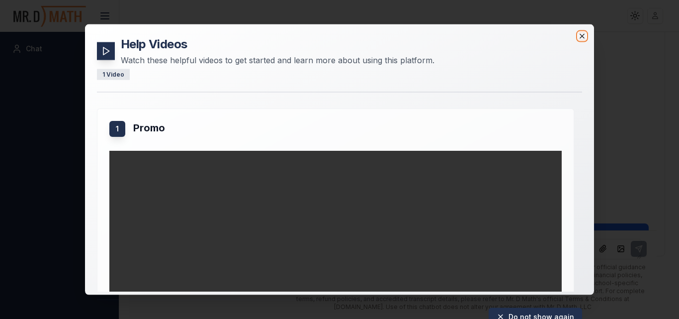
click at [581, 37] on icon "button" at bounding box center [582, 35] width 4 height 4
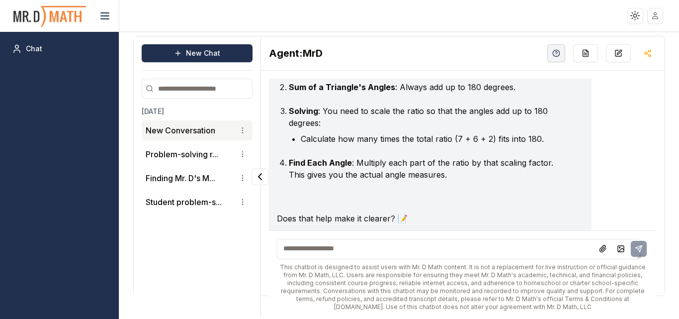
click at [338, 255] on textarea at bounding box center [459, 249] width 365 height 20
type textarea "*"
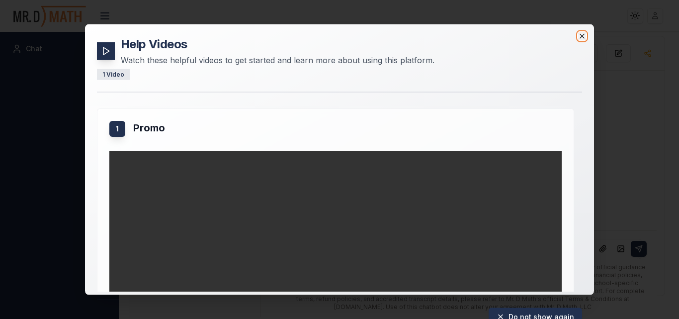
click at [583, 33] on icon "button" at bounding box center [582, 36] width 8 height 8
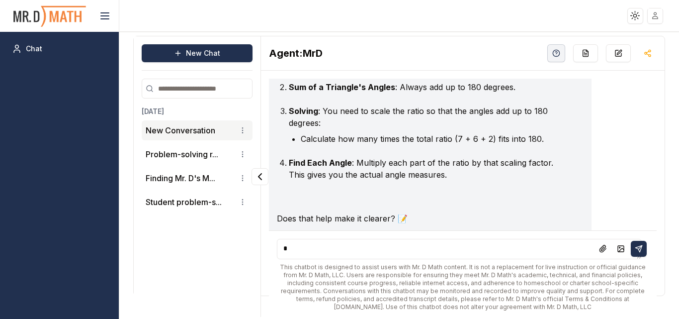
click at [287, 252] on textarea "*" at bounding box center [459, 249] width 365 height 20
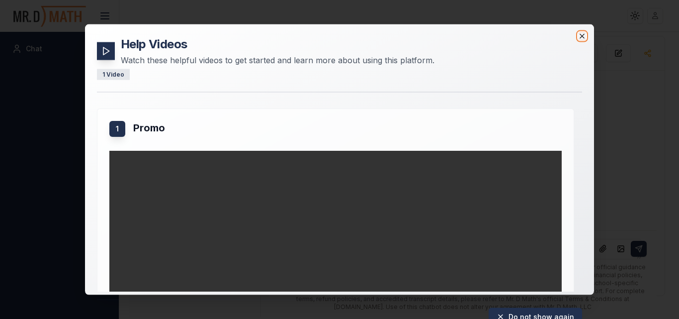
click at [585, 35] on icon "button" at bounding box center [582, 36] width 8 height 8
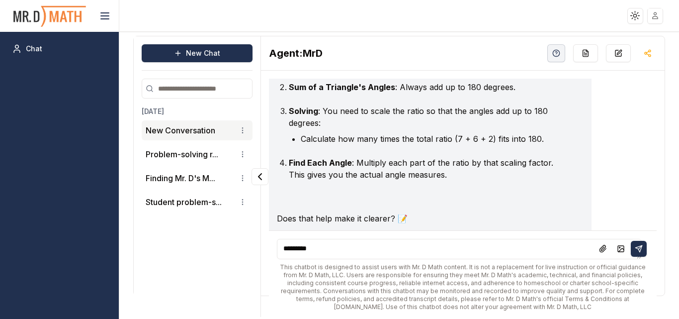
click at [320, 253] on textarea "*********" at bounding box center [459, 249] width 365 height 20
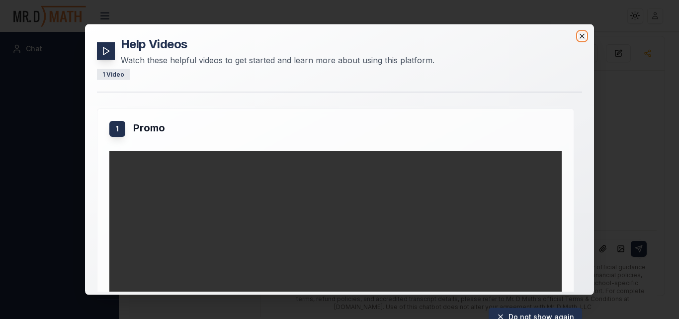
click at [584, 36] on icon "button" at bounding box center [582, 36] width 8 height 8
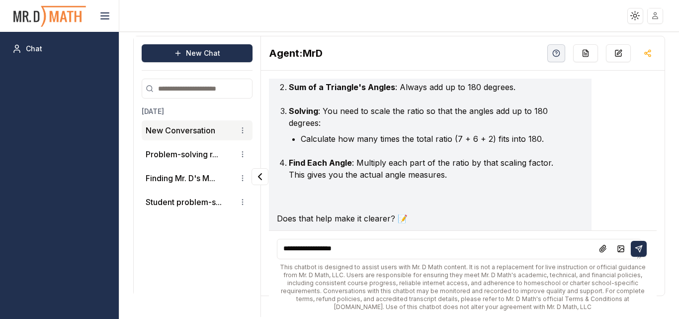
click at [351, 245] on textarea "**********" at bounding box center [459, 249] width 365 height 20
type textarea "**********"
click at [635, 249] on icon at bounding box center [639, 249] width 8 height 8
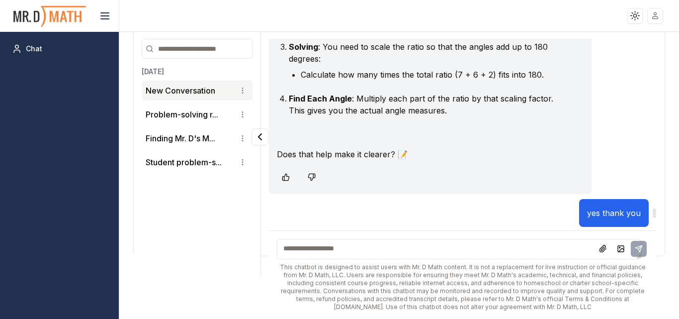
scroll to position [4172, 0]
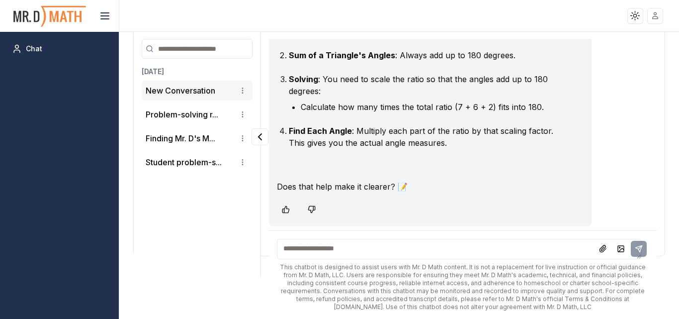
click at [413, 247] on textarea at bounding box center [459, 249] width 365 height 20
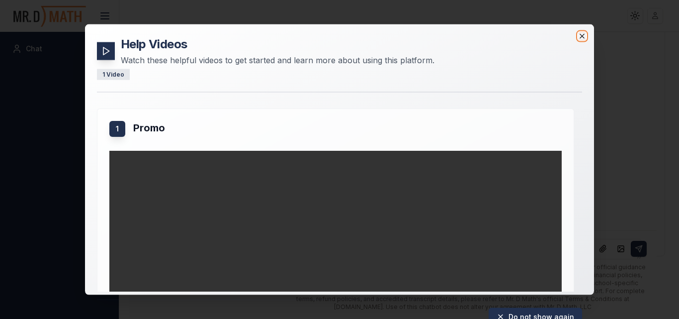
click at [585, 36] on icon "button" at bounding box center [582, 36] width 8 height 8
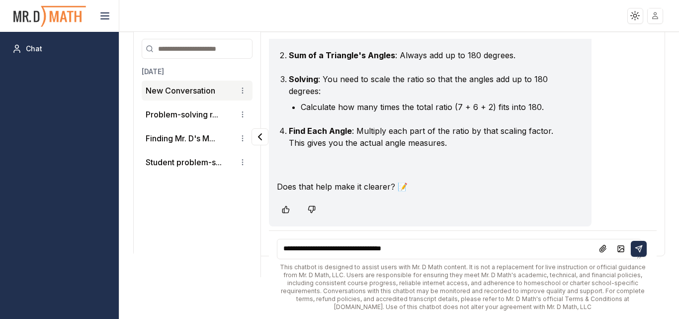
scroll to position [0, 0]
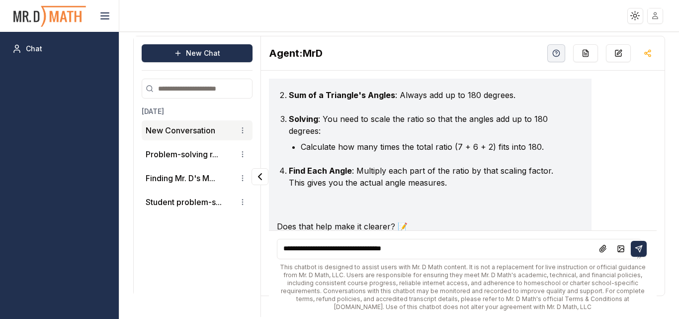
click at [411, 249] on textarea "**********" at bounding box center [459, 249] width 365 height 20
type textarea "**********"
click at [635, 252] on icon at bounding box center [639, 249] width 8 height 8
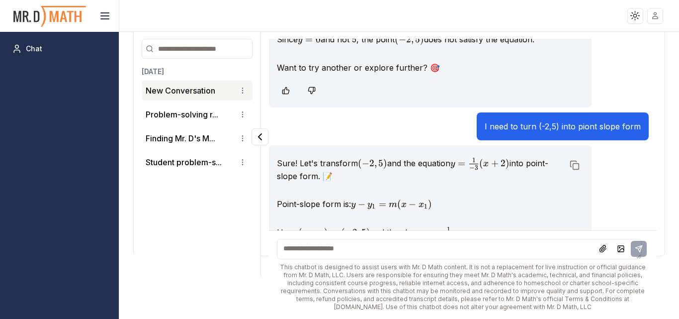
scroll to position [4727, 0]
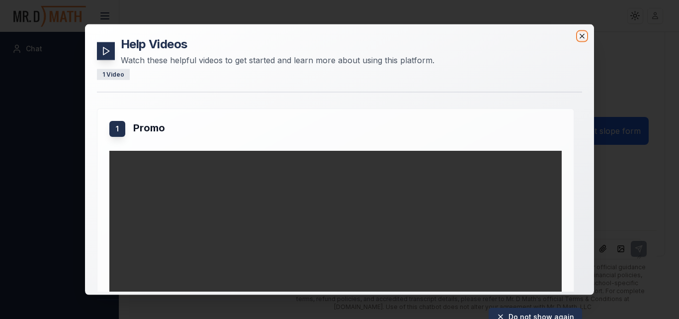
click at [583, 37] on icon "button" at bounding box center [582, 36] width 8 height 8
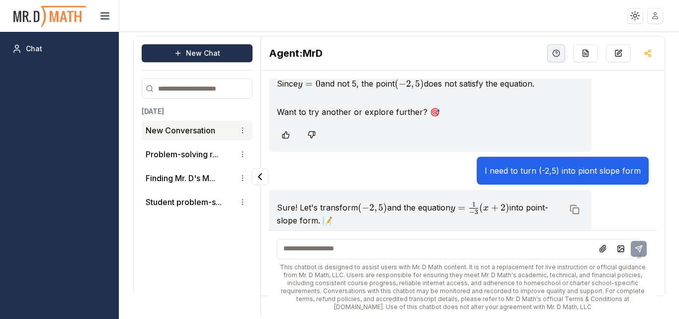
click at [543, 251] on textarea at bounding box center [459, 249] width 365 height 20
click at [617, 250] on icon at bounding box center [621, 249] width 8 height 8
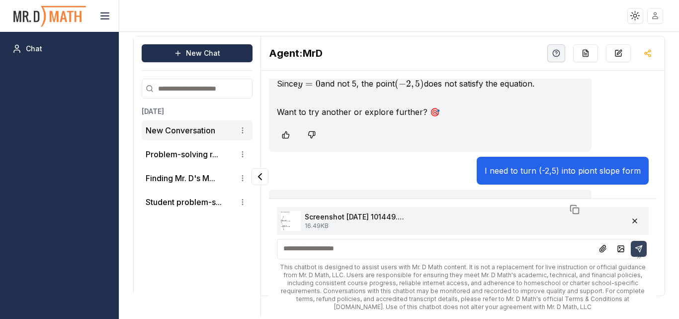
click at [635, 250] on icon at bounding box center [639, 249] width 8 height 8
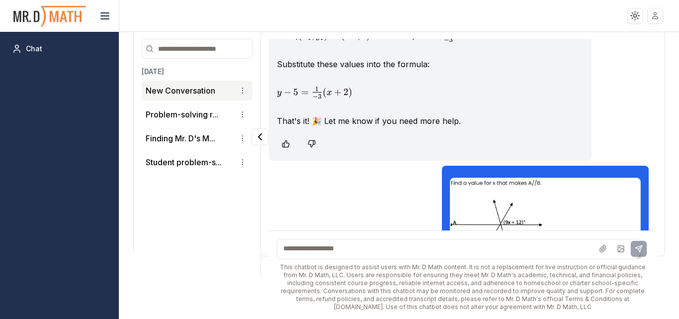
scroll to position [4938, 0]
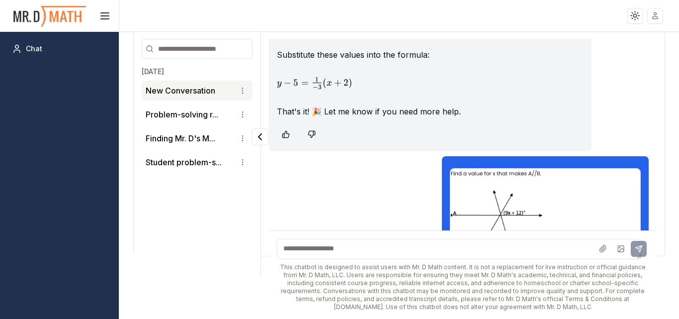
click at [464, 248] on textarea at bounding box center [459, 249] width 365 height 20
click at [632, 251] on div at bounding box center [621, 249] width 52 height 16
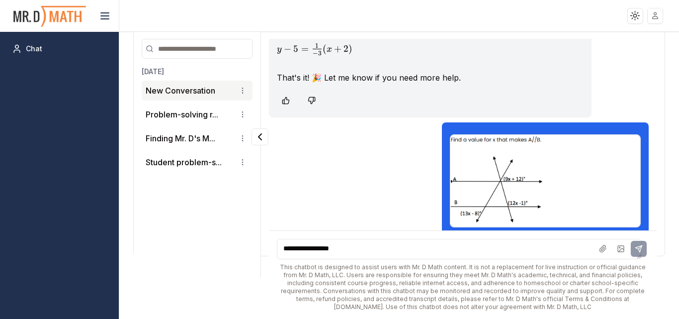
click at [399, 247] on textarea "**********" at bounding box center [459, 249] width 365 height 20
type textarea "*"
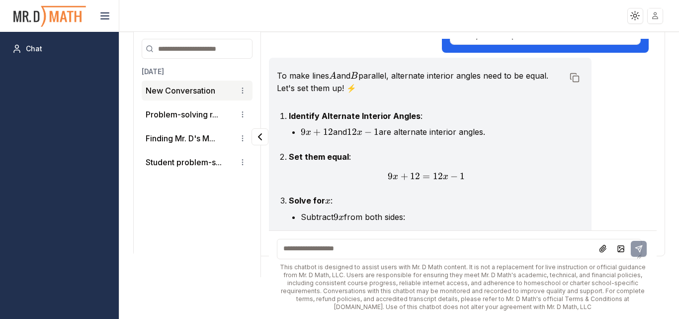
scroll to position [5142, 0]
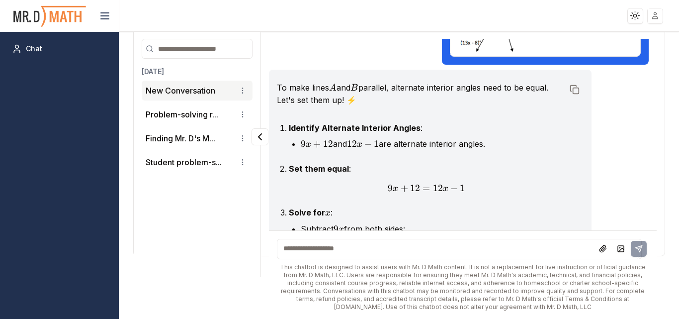
click at [426, 250] on textarea at bounding box center [459, 249] width 365 height 20
type textarea "**********"
click at [635, 251] on icon at bounding box center [639, 249] width 8 height 8
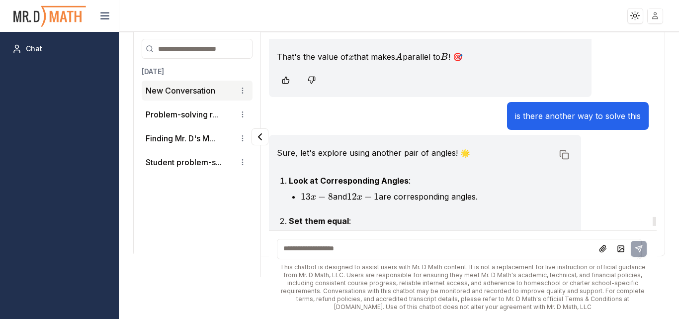
scroll to position [5457, 0]
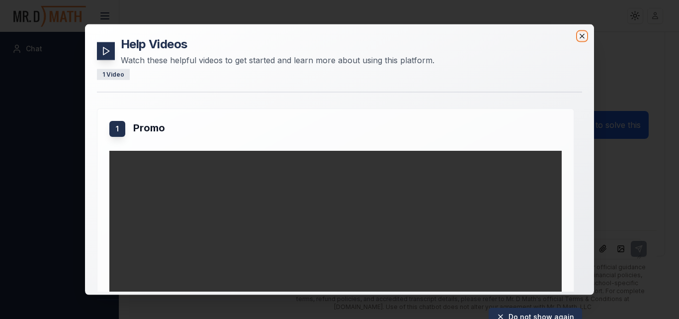
click at [584, 38] on icon "button" at bounding box center [582, 35] width 4 height 4
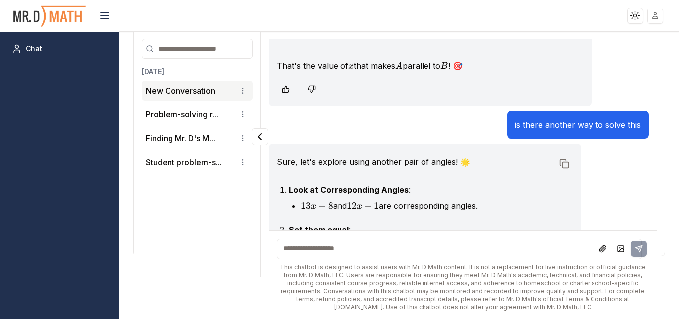
scroll to position [0, 0]
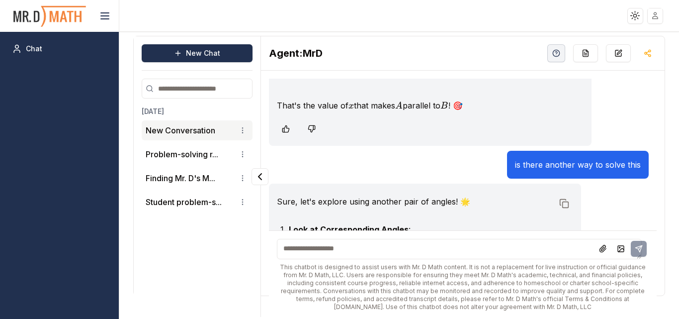
click at [408, 250] on textarea at bounding box center [459, 249] width 365 height 20
click at [631, 259] on textarea "**********" at bounding box center [459, 249] width 365 height 20
type textarea "**********"
click at [635, 256] on button at bounding box center [639, 249] width 16 height 16
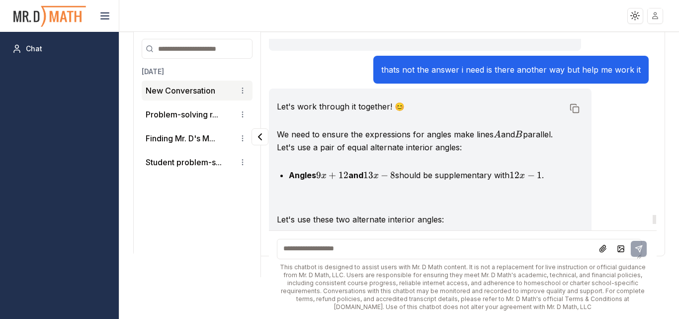
scroll to position [5827, 0]
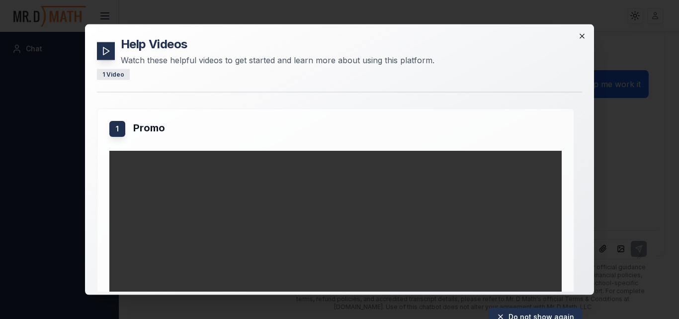
click at [582, 39] on icon "button" at bounding box center [582, 36] width 8 height 8
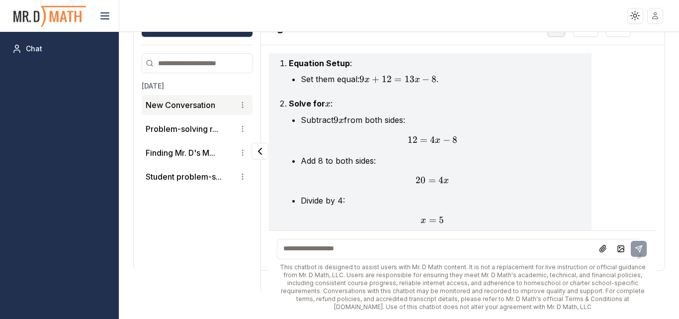
scroll to position [40, 0]
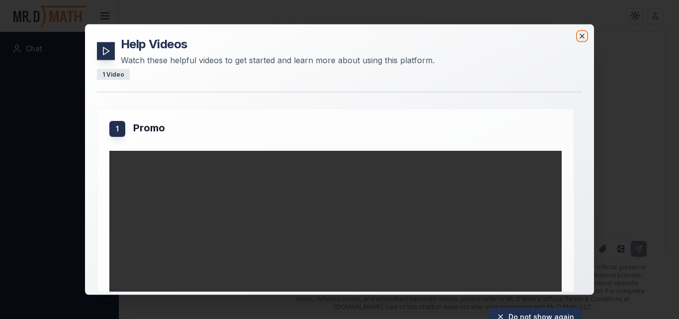
click at [582, 38] on icon "button" at bounding box center [582, 36] width 8 height 8
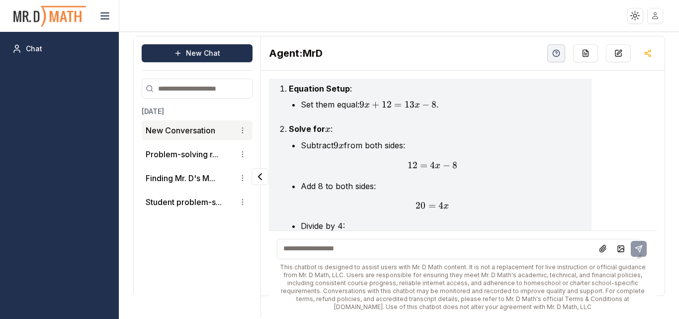
click at [370, 249] on textarea at bounding box center [459, 249] width 365 height 20
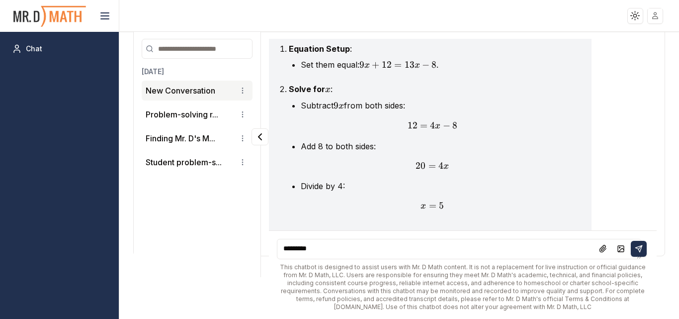
type textarea "*********"
click at [639, 247] on icon at bounding box center [640, 246] width 3 height 3
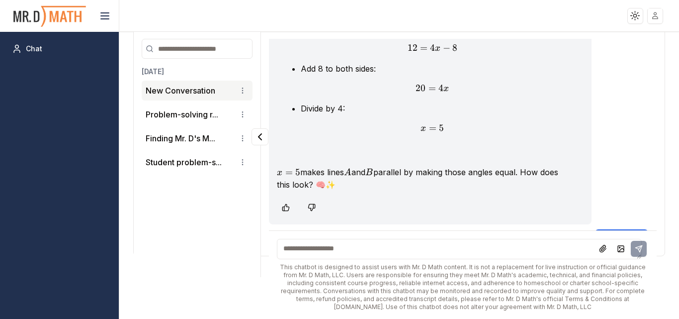
scroll to position [6147, 0]
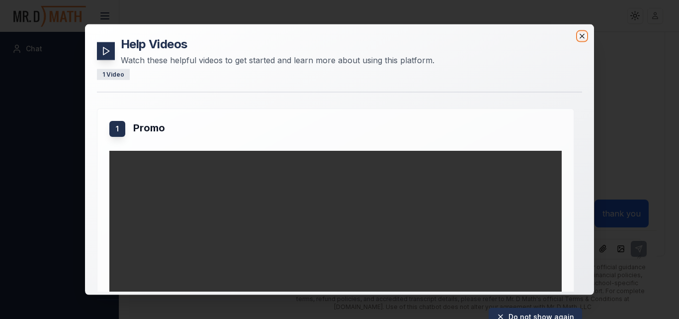
click at [582, 35] on icon "button" at bounding box center [582, 36] width 8 height 8
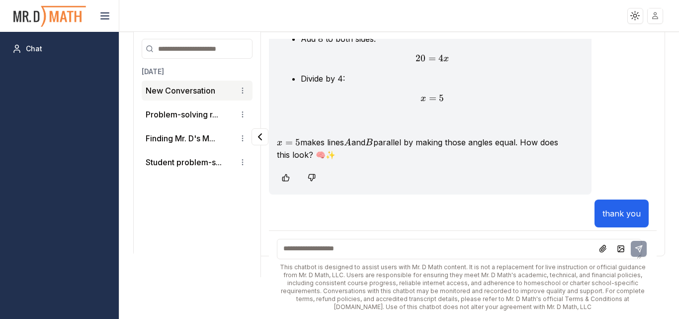
scroll to position [0, 0]
